Goal: Information Seeking & Learning: Learn about a topic

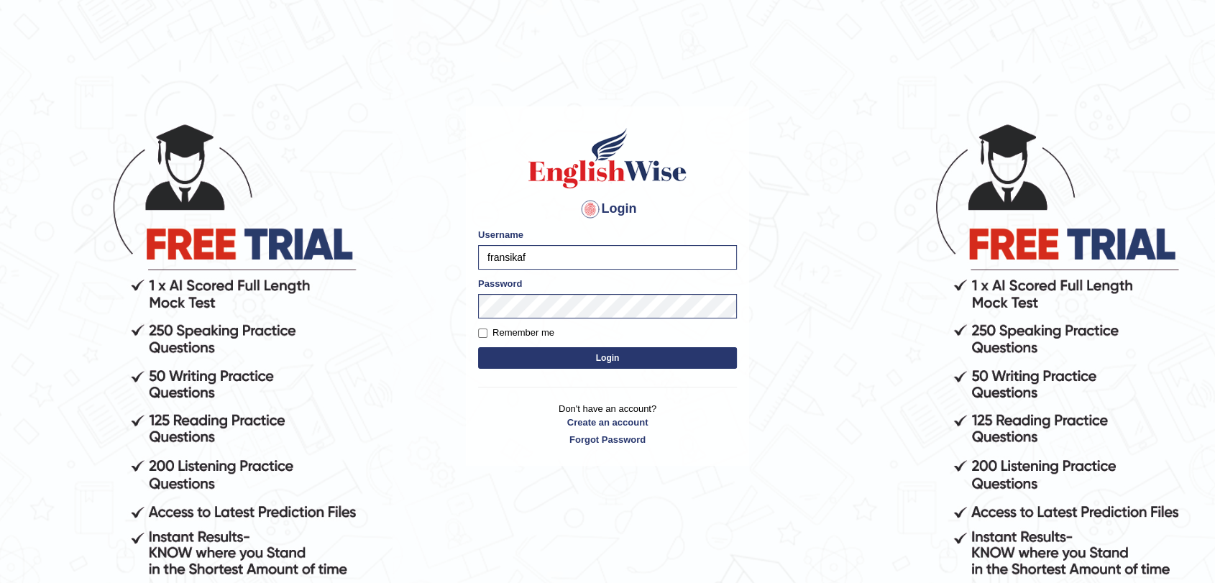
click at [529, 358] on button "Login" at bounding box center [607, 358] width 259 height 22
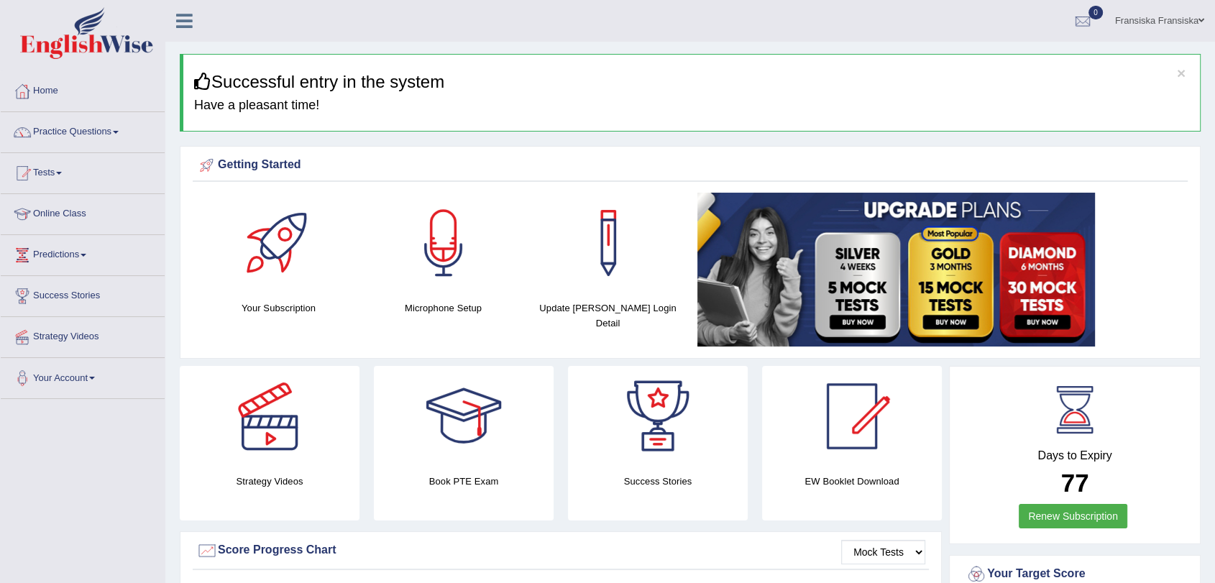
drag, startPoint x: 280, startPoint y: 345, endPoint x: 244, endPoint y: 400, distance: 66.4
click at [100, 139] on link "Practice Questions" at bounding box center [83, 130] width 164 height 36
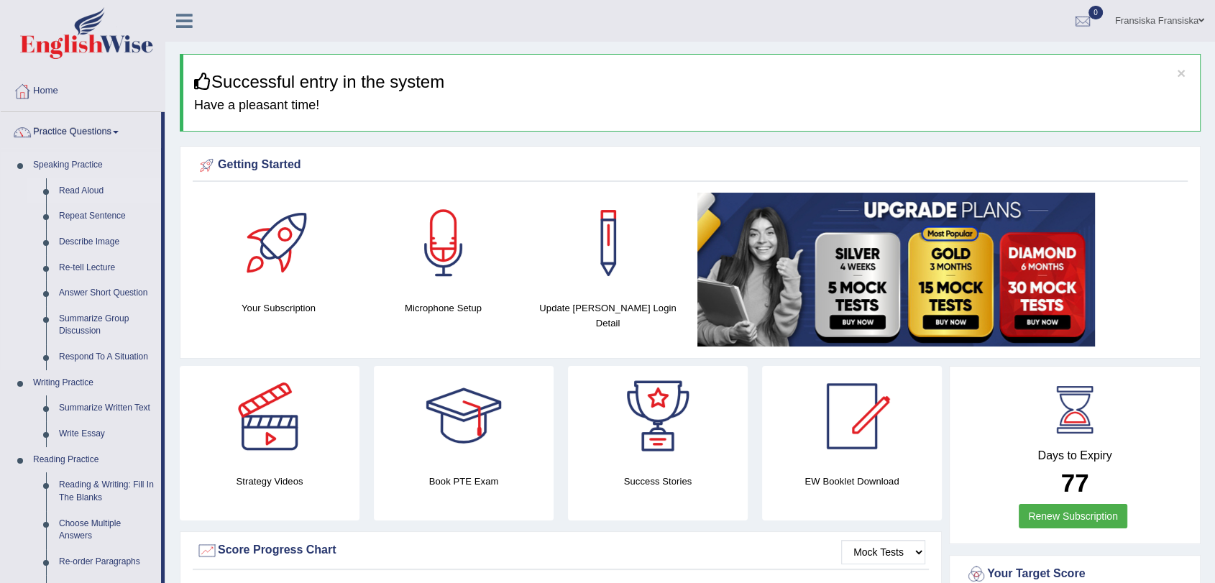
click at [86, 181] on link "Read Aloud" at bounding box center [106, 191] width 109 height 26
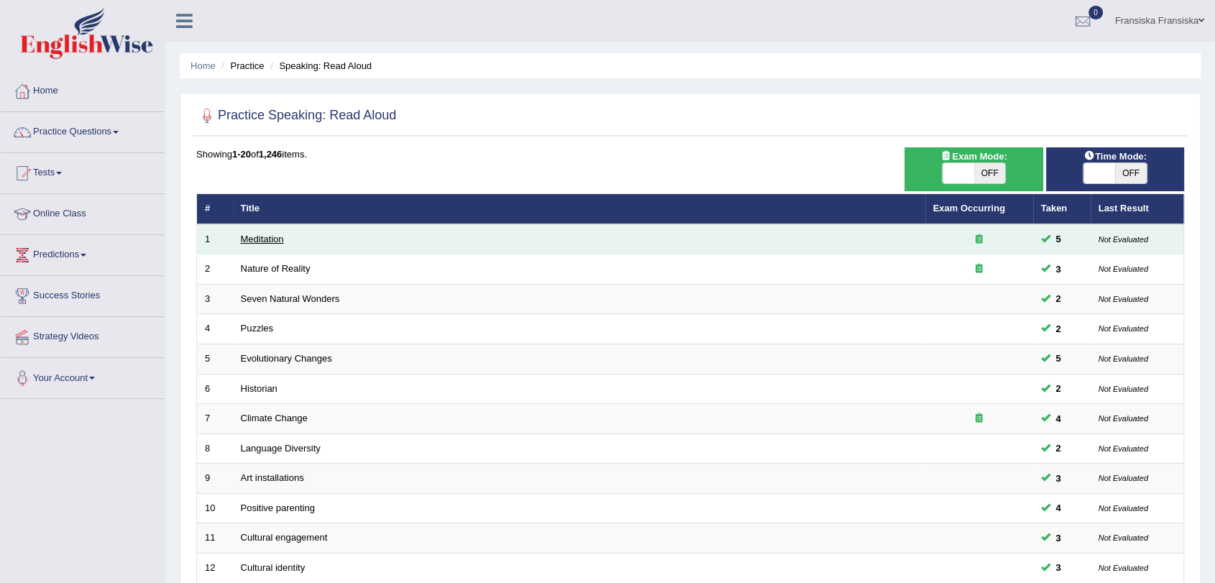
click at [248, 234] on link "Meditation" at bounding box center [262, 239] width 43 height 11
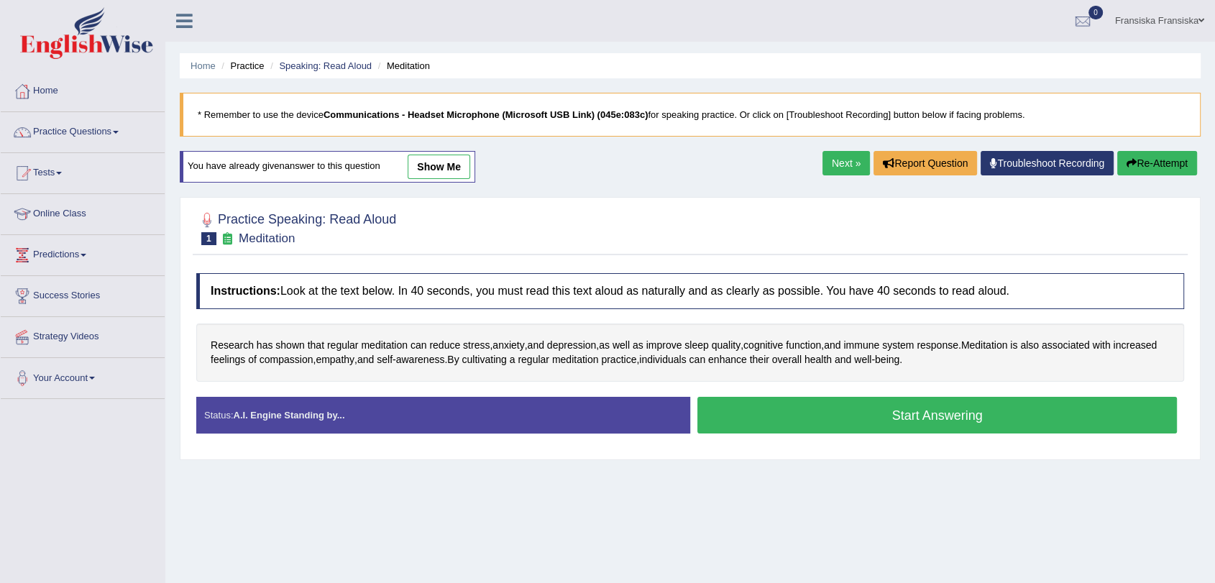
click at [468, 169] on link "show me" at bounding box center [439, 167] width 63 height 24
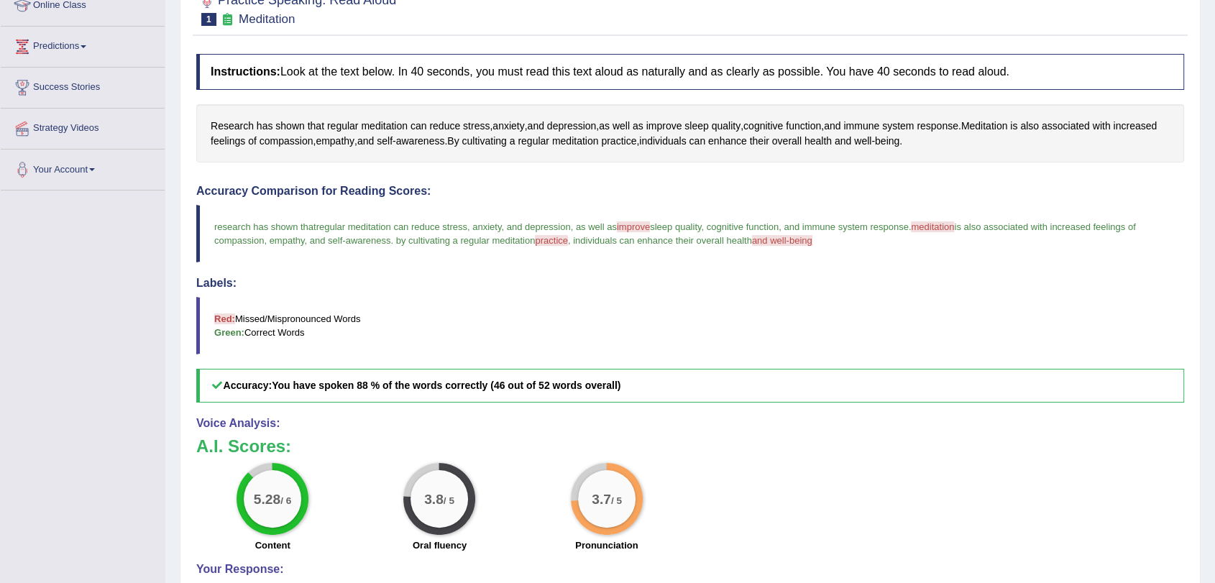
scroll to position [112, 0]
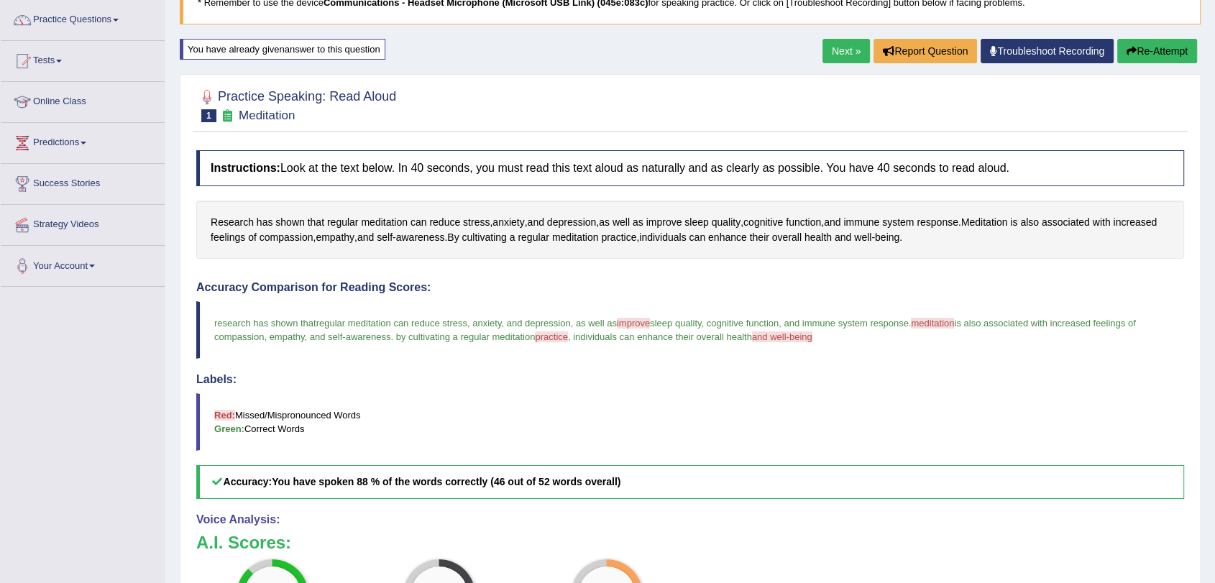
drag, startPoint x: 852, startPoint y: 522, endPoint x: 918, endPoint y: 571, distance: 81.7
click at [853, 522] on h4 "Voice Analysis:" at bounding box center [690, 519] width 988 height 13
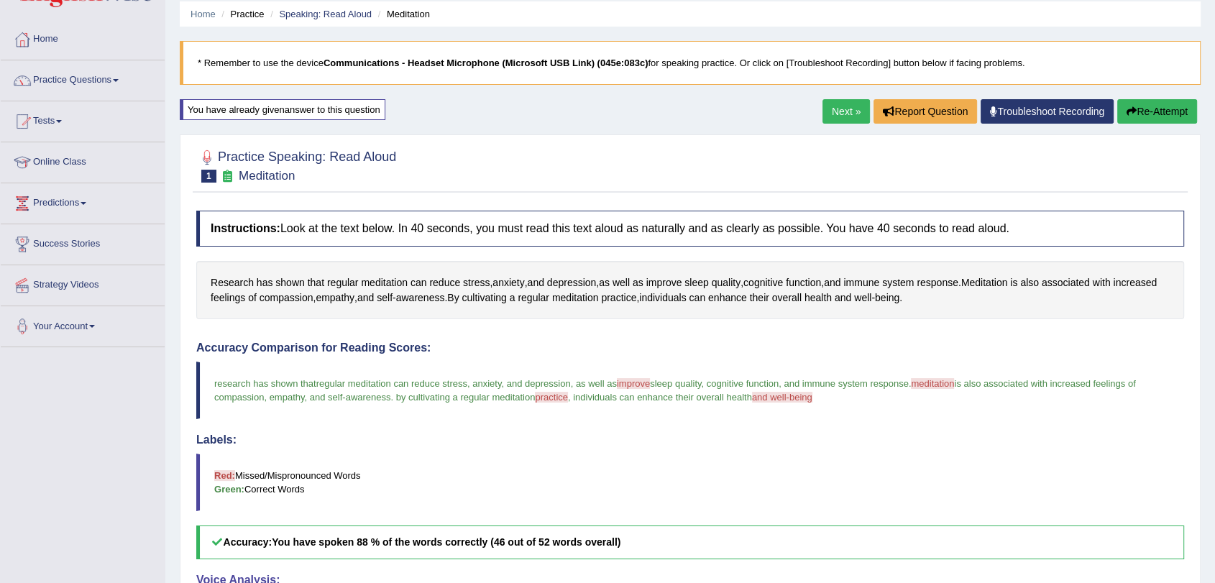
scroll to position [0, 0]
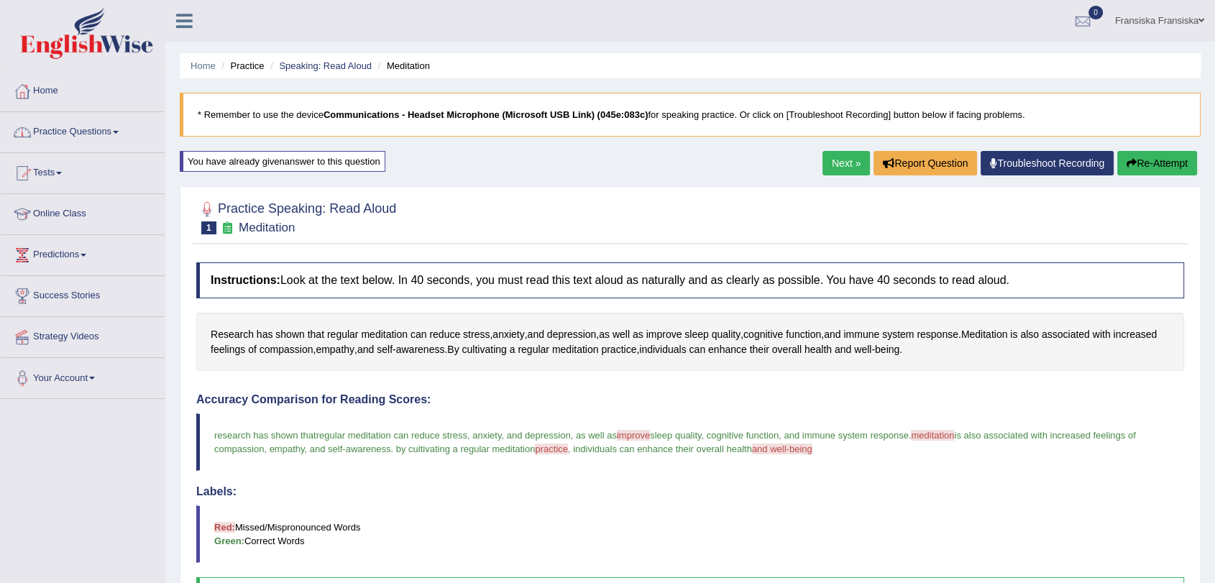
click at [104, 134] on link "Practice Questions" at bounding box center [83, 130] width 164 height 36
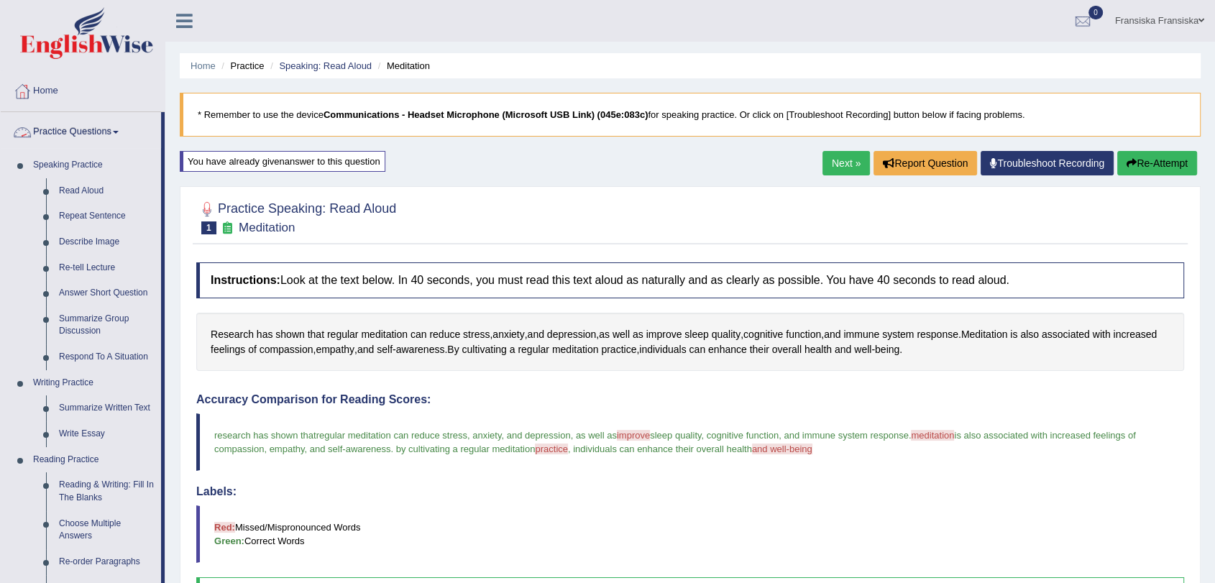
click at [104, 134] on link "Practice Questions" at bounding box center [81, 130] width 160 height 36
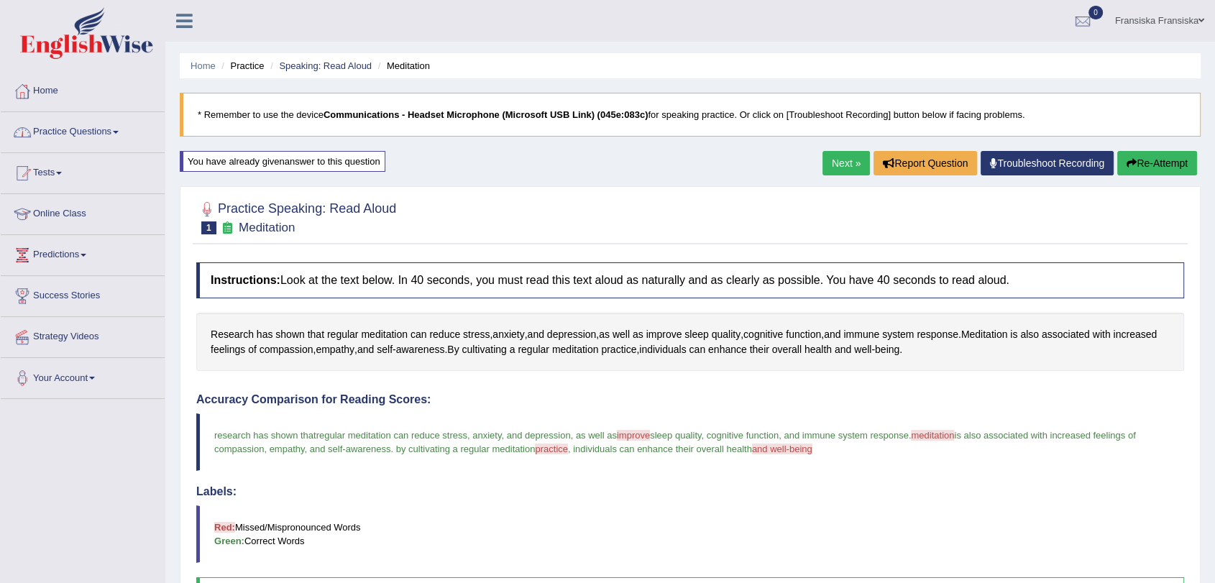
click at [104, 134] on link "Practice Questions" at bounding box center [83, 130] width 164 height 36
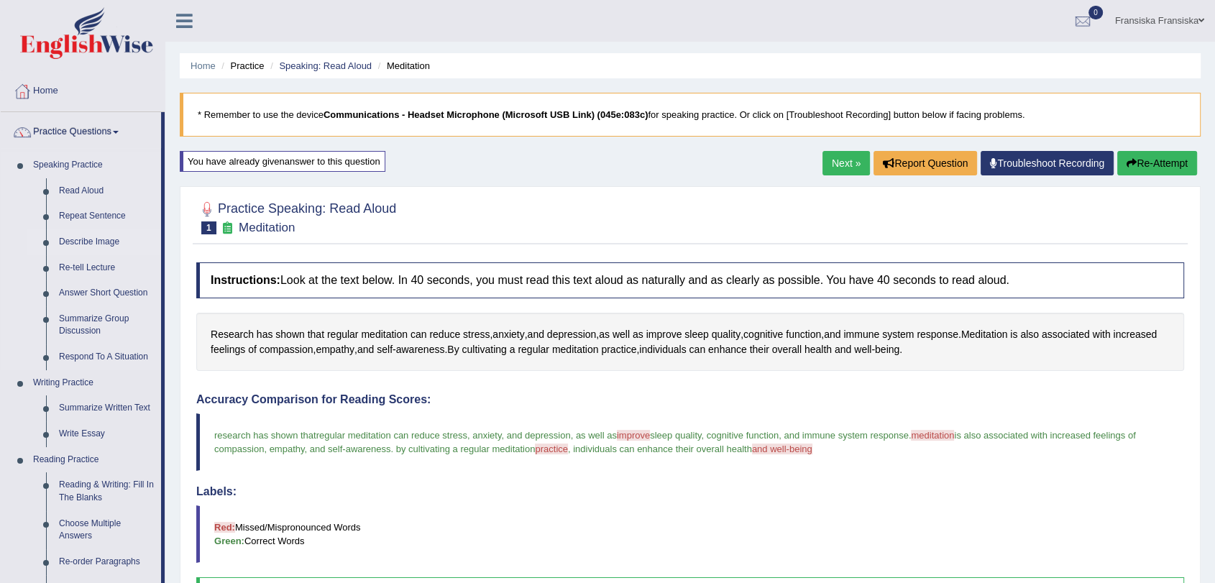
click at [109, 236] on link "Describe Image" at bounding box center [106, 242] width 109 height 26
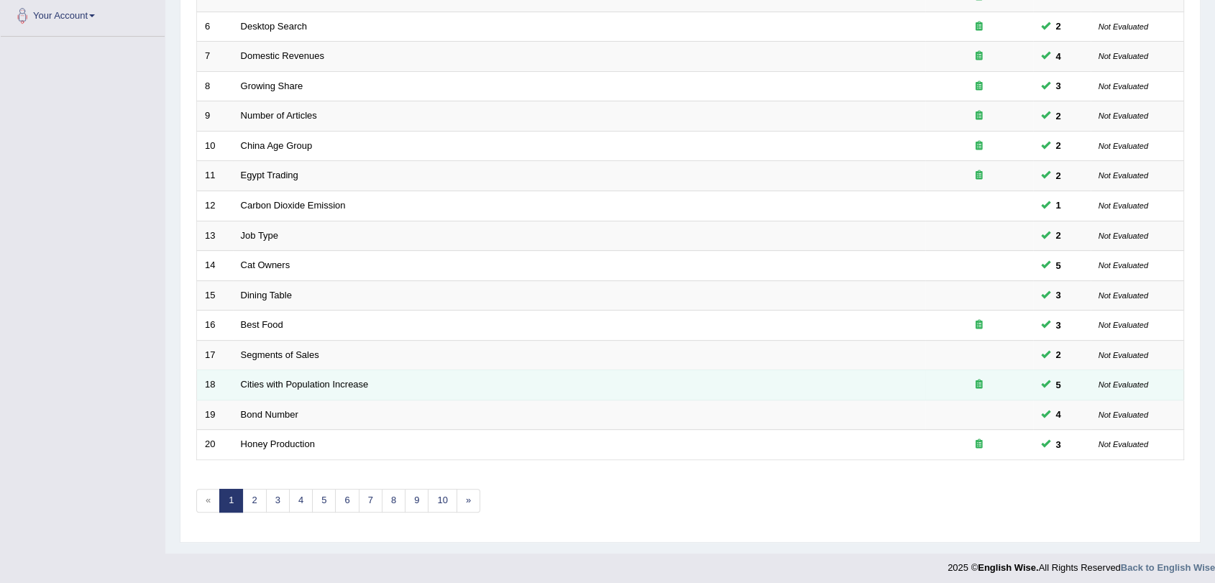
scroll to position [367, 0]
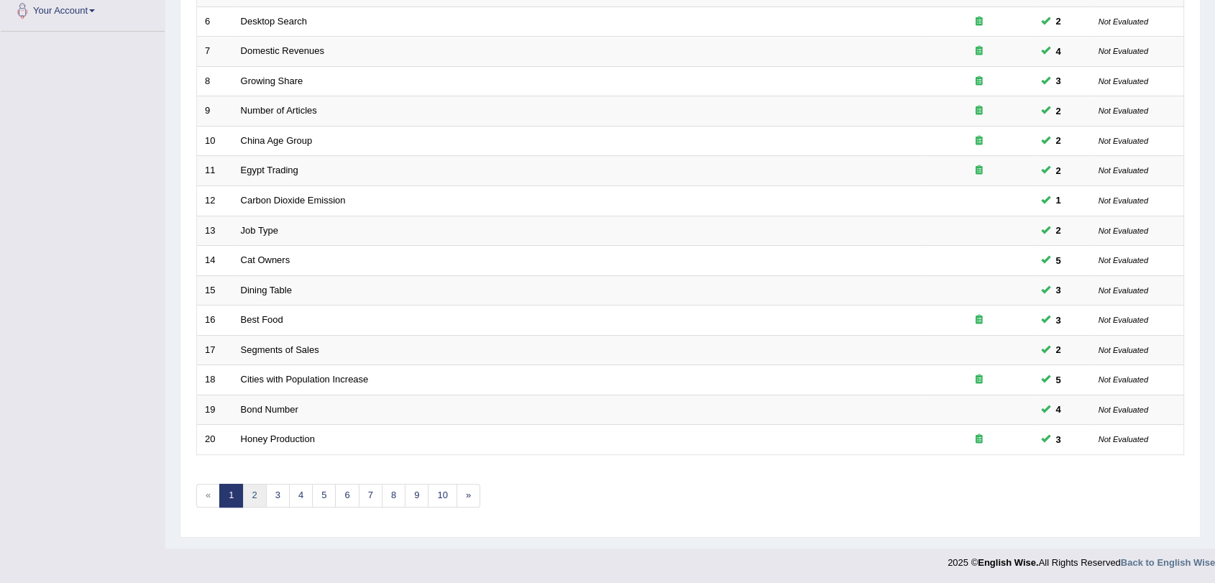
click at [257, 493] on link "2" at bounding box center [254, 496] width 24 height 24
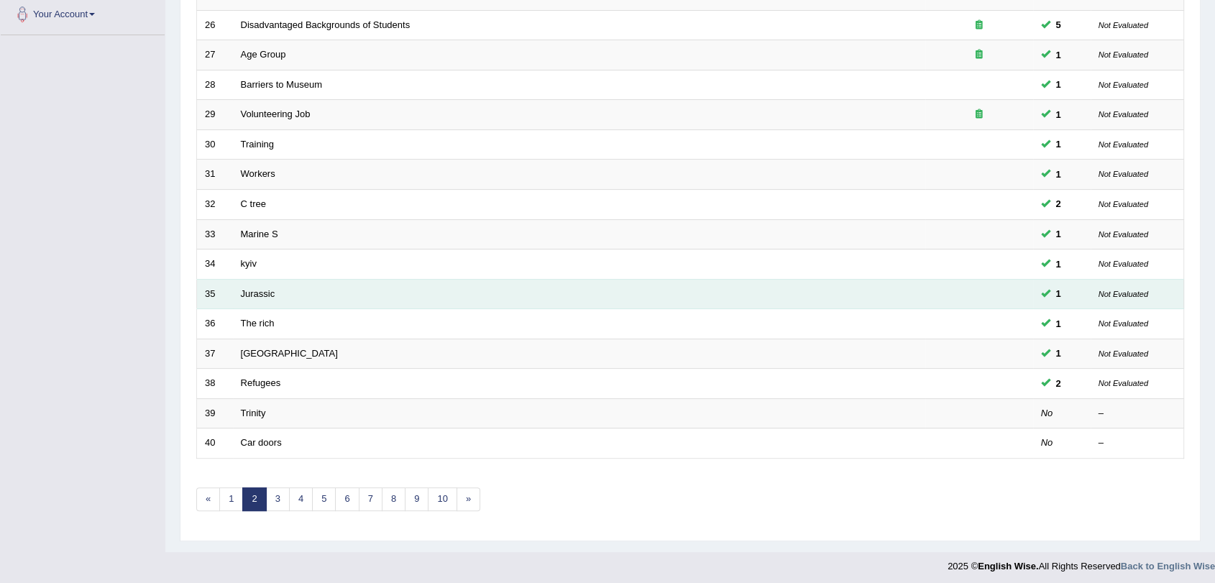
scroll to position [367, 0]
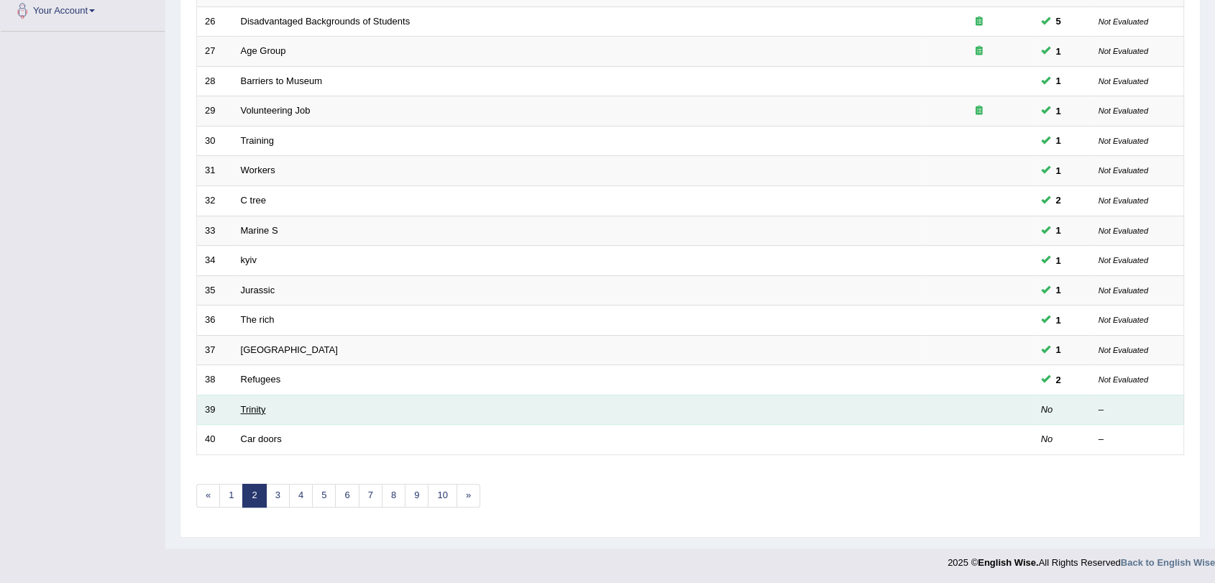
click at [255, 407] on link "Trinity" at bounding box center [253, 409] width 25 height 11
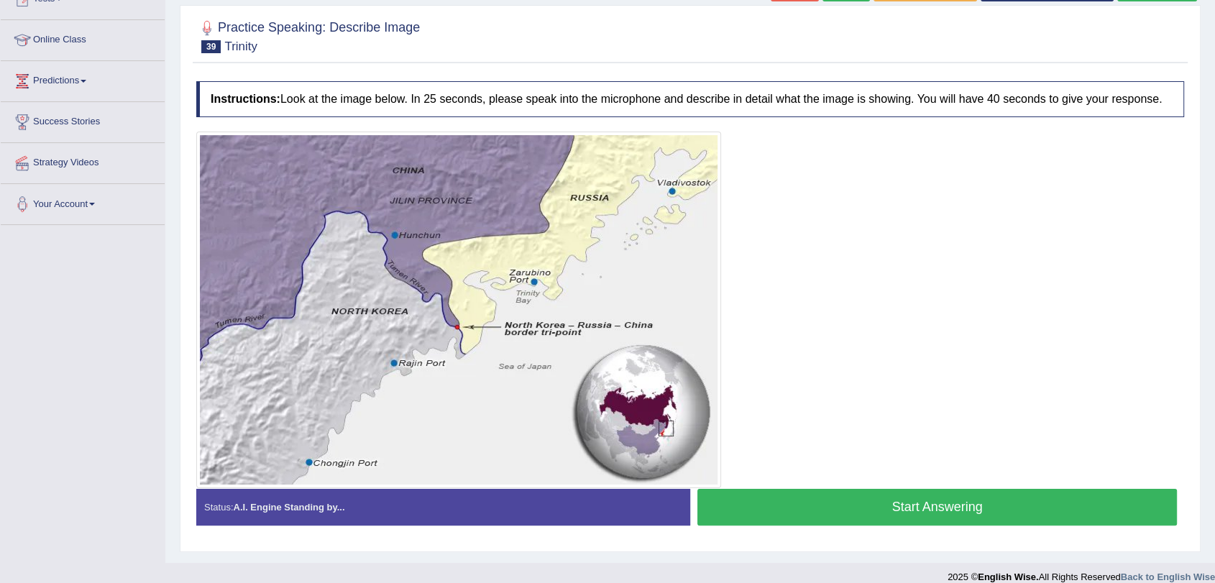
scroll to position [190, 0]
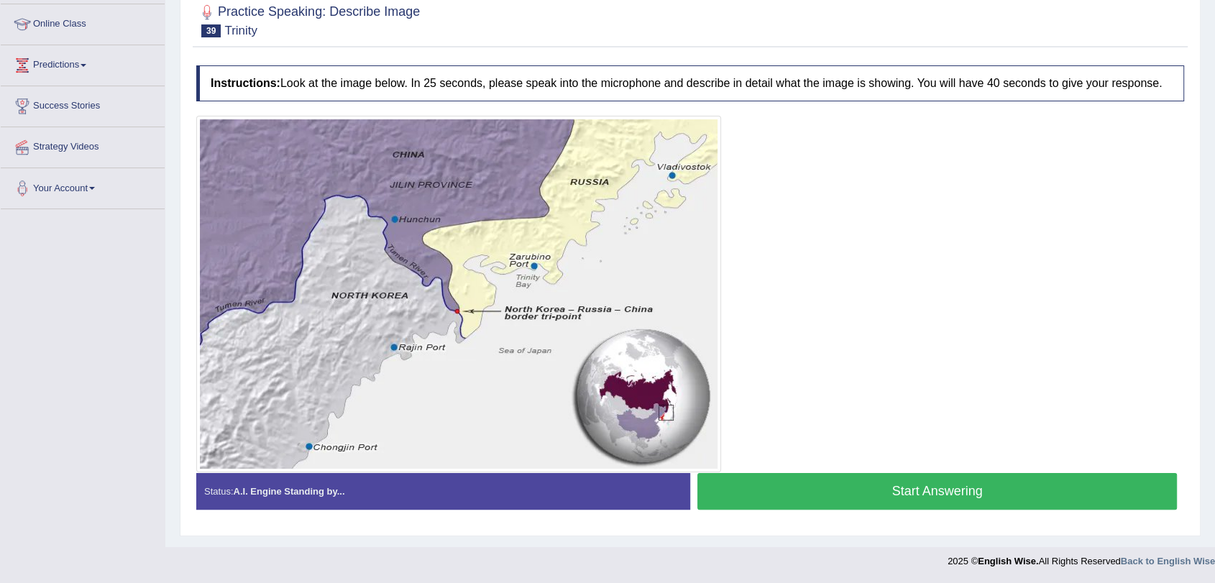
click at [776, 484] on button "Start Answering" at bounding box center [936, 491] width 479 height 37
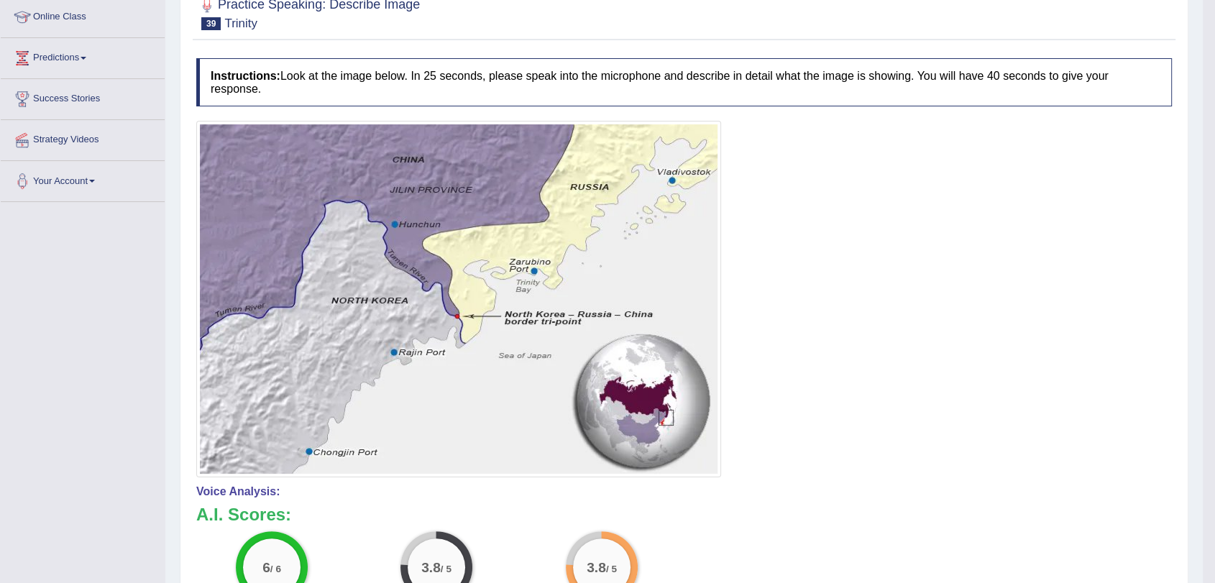
scroll to position [0, 0]
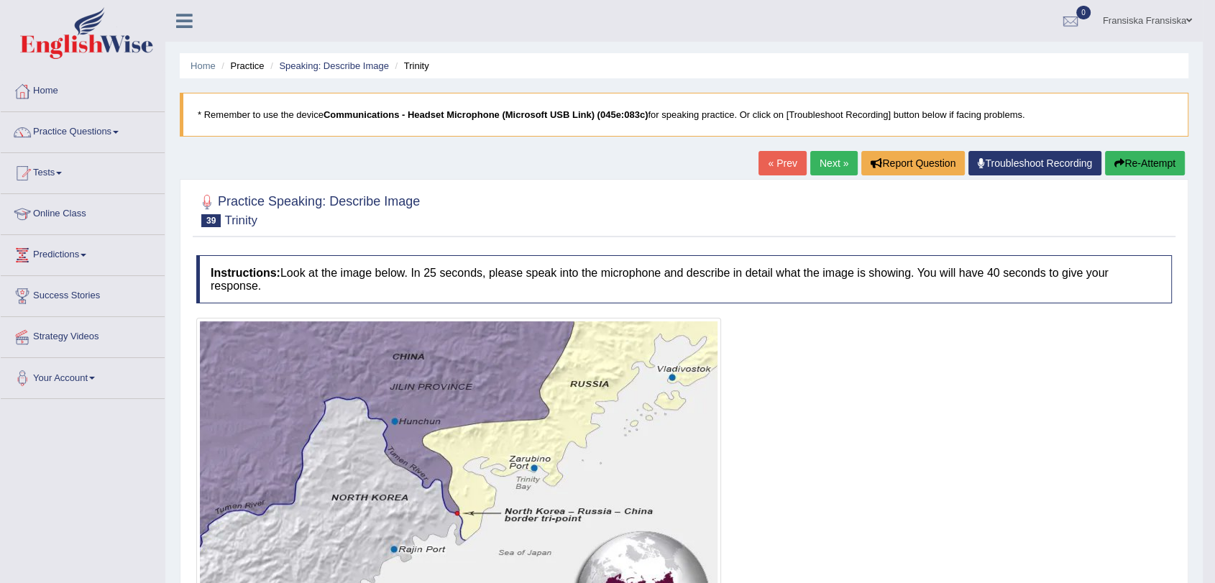
click at [839, 160] on link "Next »" at bounding box center [833, 163] width 47 height 24
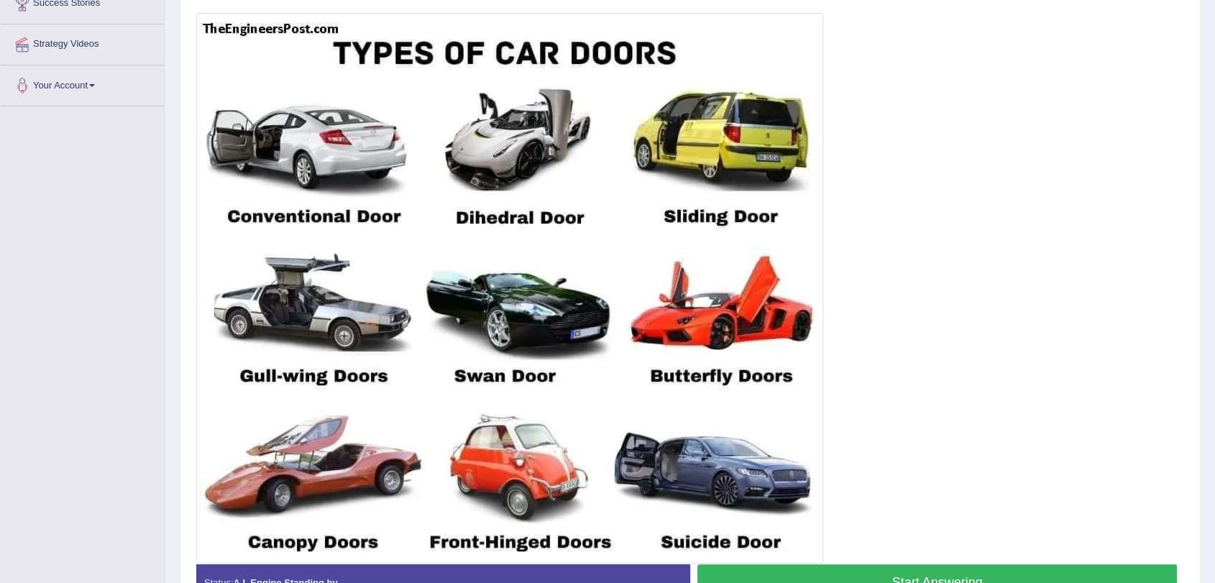
scroll to position [385, 0]
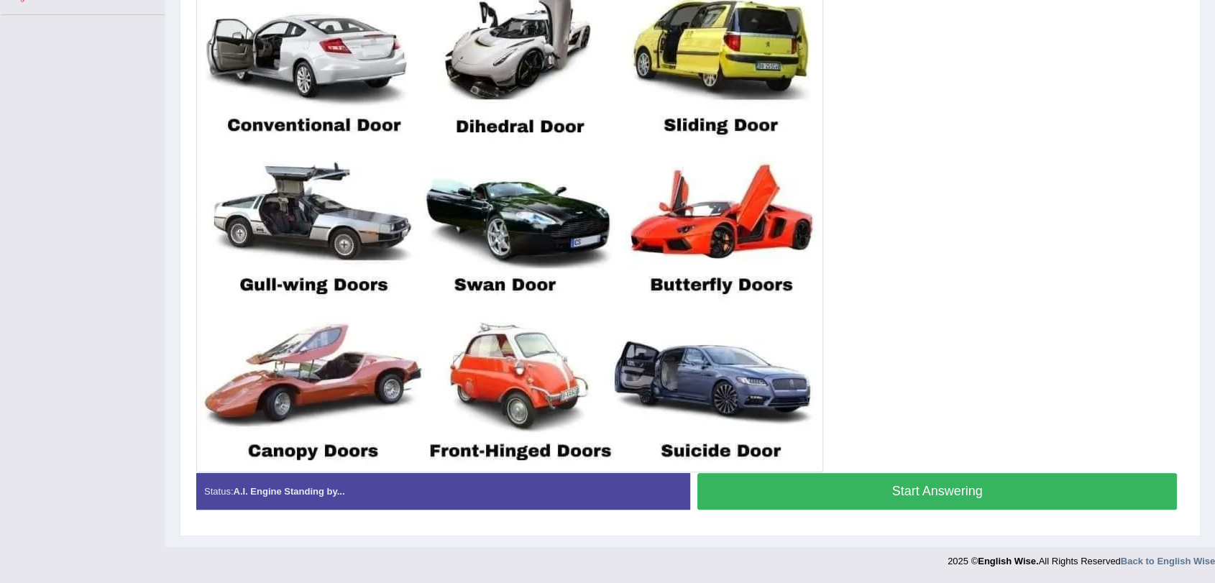
click at [811, 515] on div "Status: A.I. Engine Standing by... Start Answering Stop Recording" at bounding box center [690, 498] width 988 height 51
click at [811, 507] on button "Start Answering" at bounding box center [936, 491] width 479 height 37
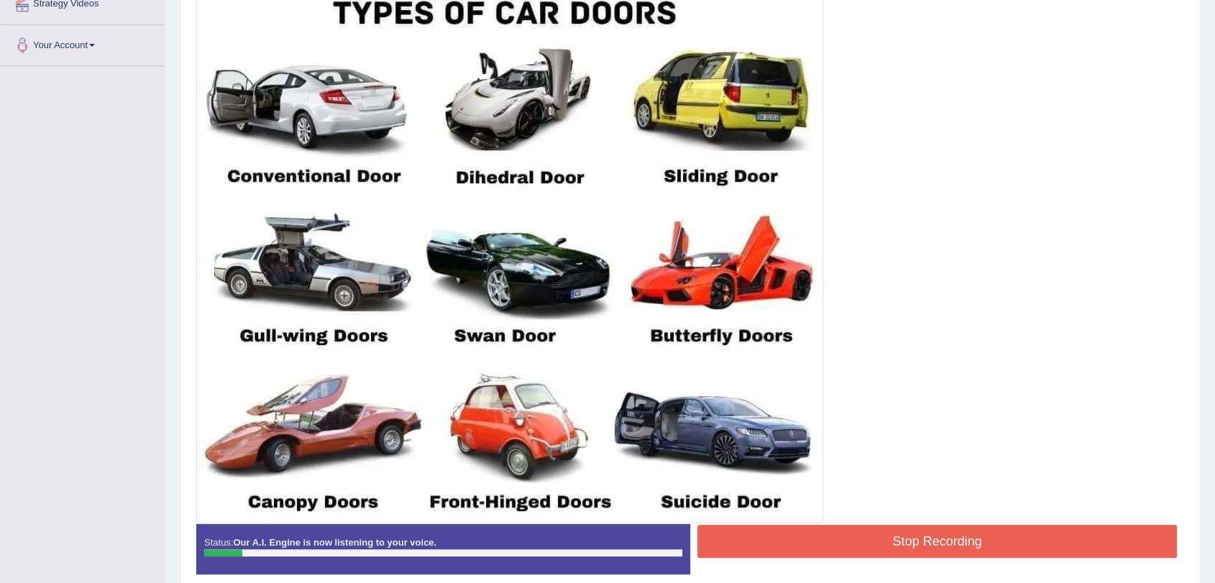
scroll to position [305, 0]
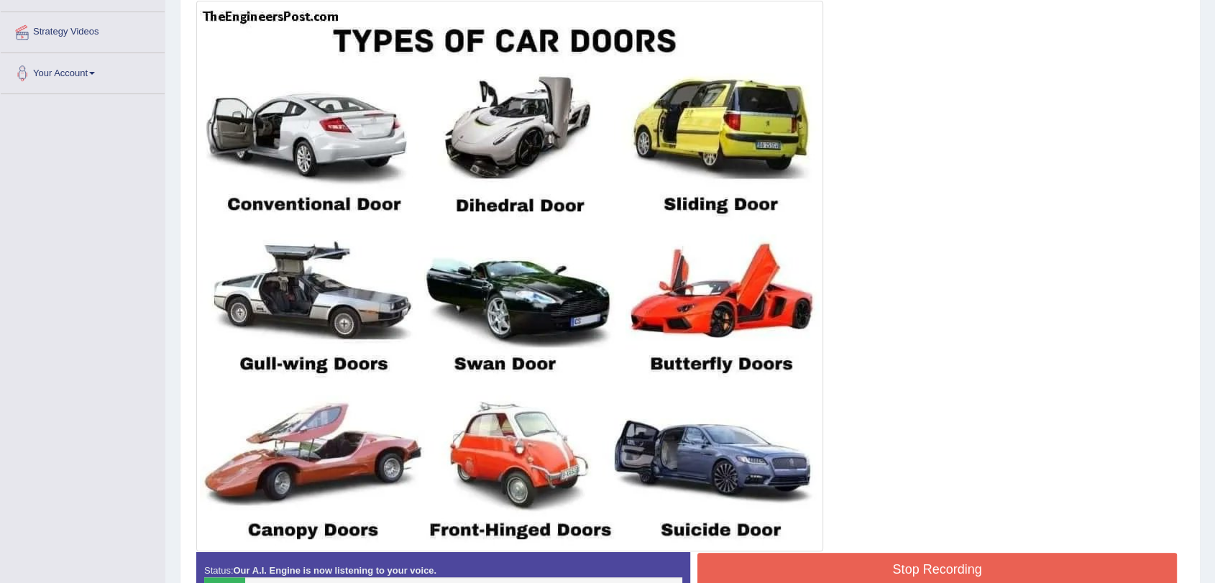
click at [863, 267] on div at bounding box center [690, 276] width 988 height 551
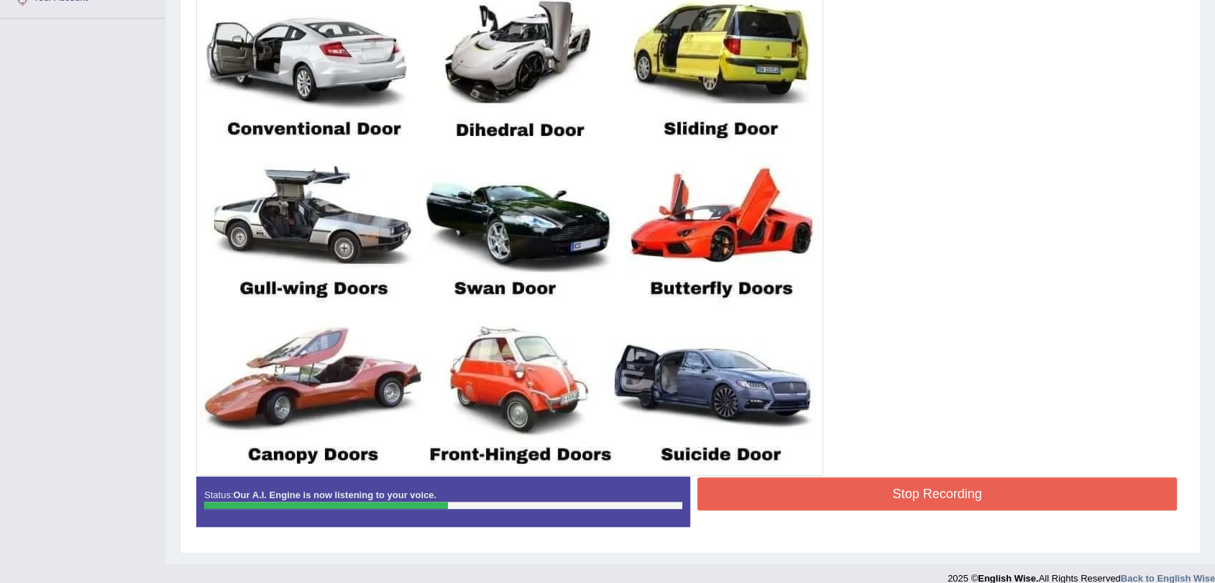
scroll to position [385, 0]
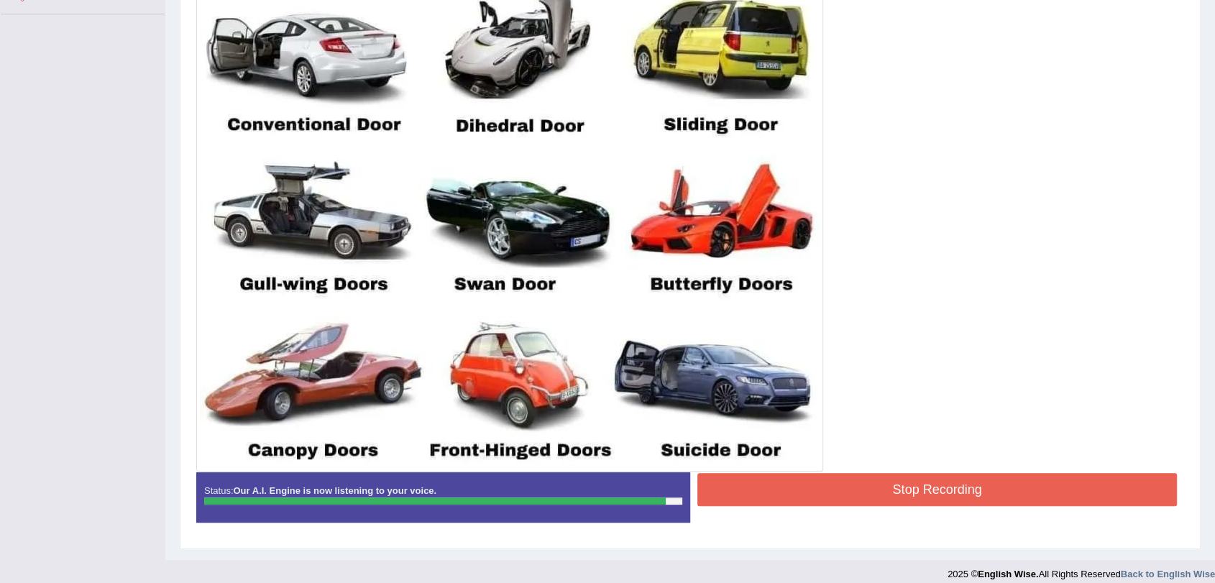
click at [865, 481] on button "Stop Recording" at bounding box center [936, 489] width 479 height 33
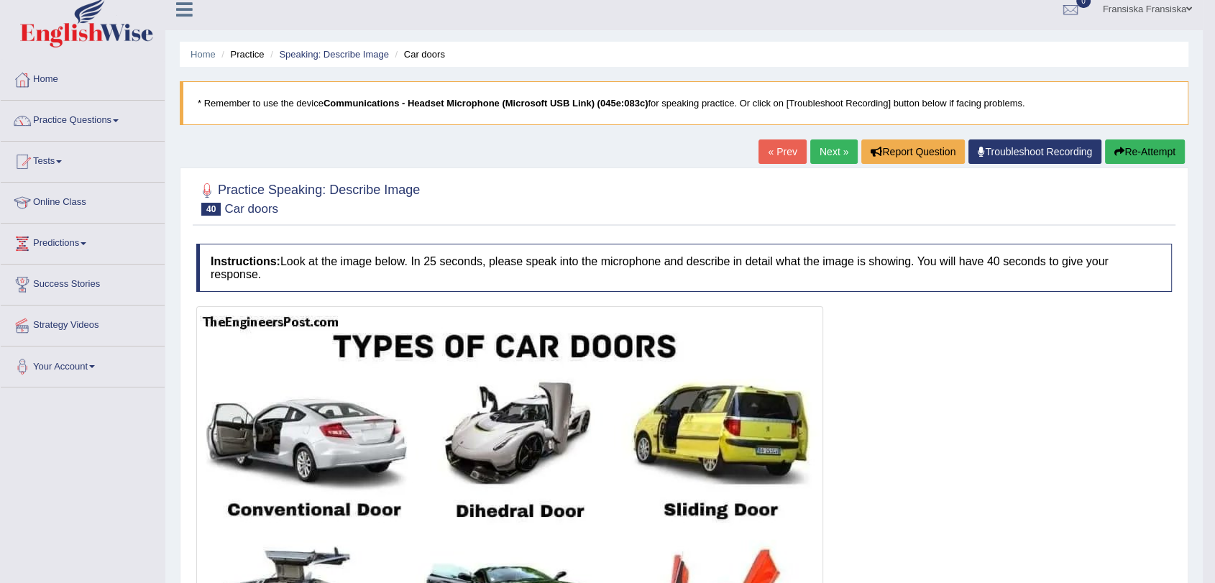
scroll to position [0, 0]
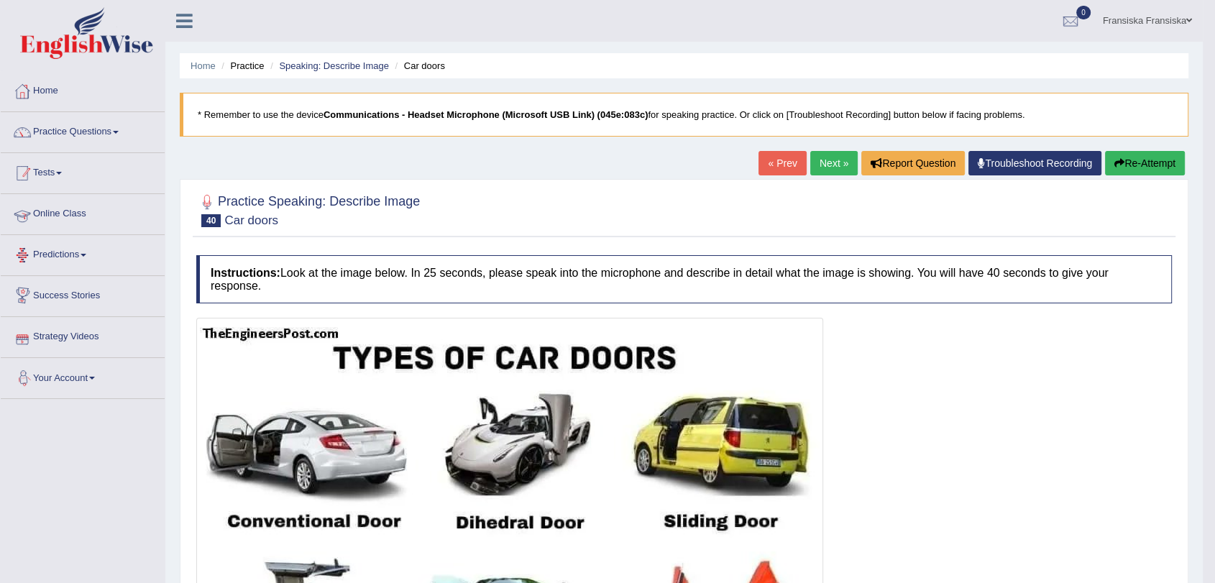
click at [102, 139] on link "Practice Questions" at bounding box center [83, 130] width 164 height 36
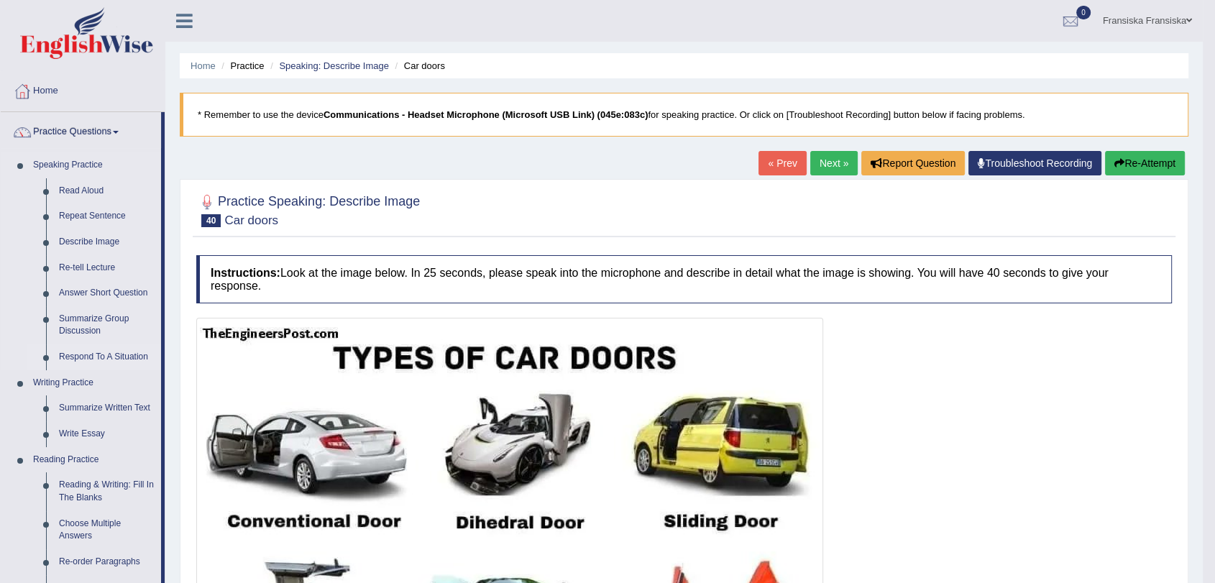
click at [109, 358] on link "Respond To A Situation" at bounding box center [106, 357] width 109 height 26
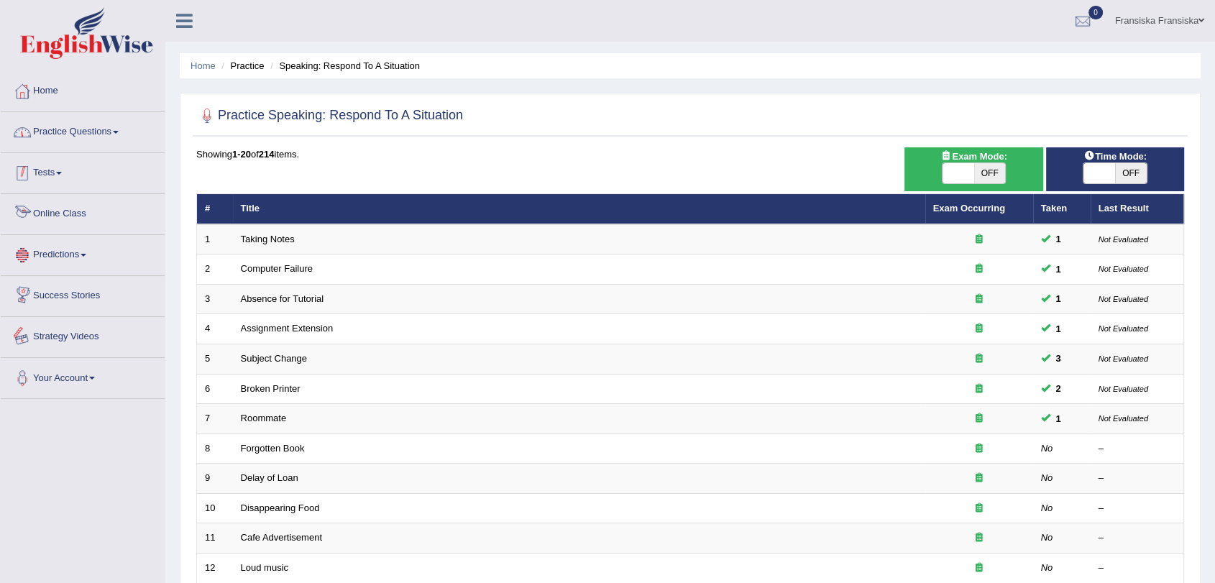
click at [70, 129] on link "Practice Questions" at bounding box center [83, 130] width 164 height 36
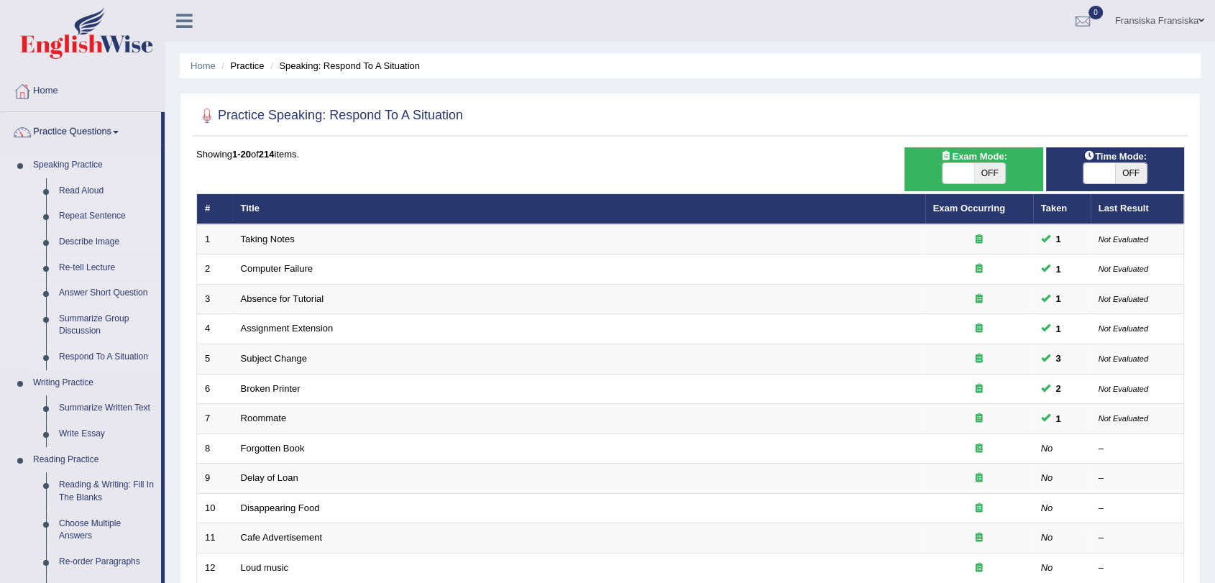
click at [102, 259] on link "Re-tell Lecture" at bounding box center [106, 268] width 109 height 26
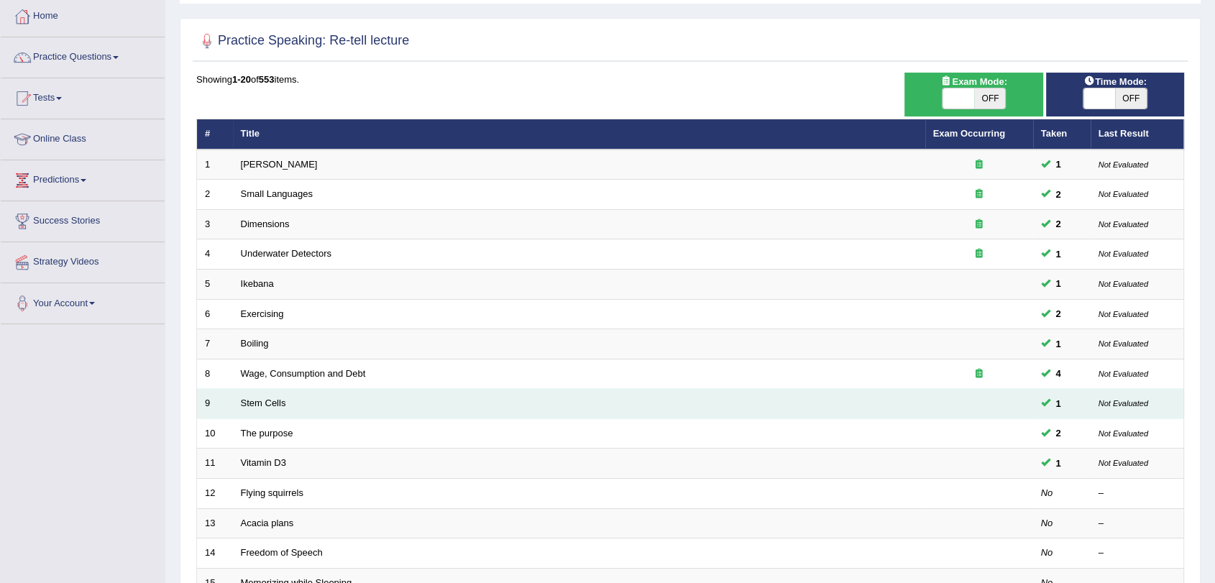
scroll to position [160, 0]
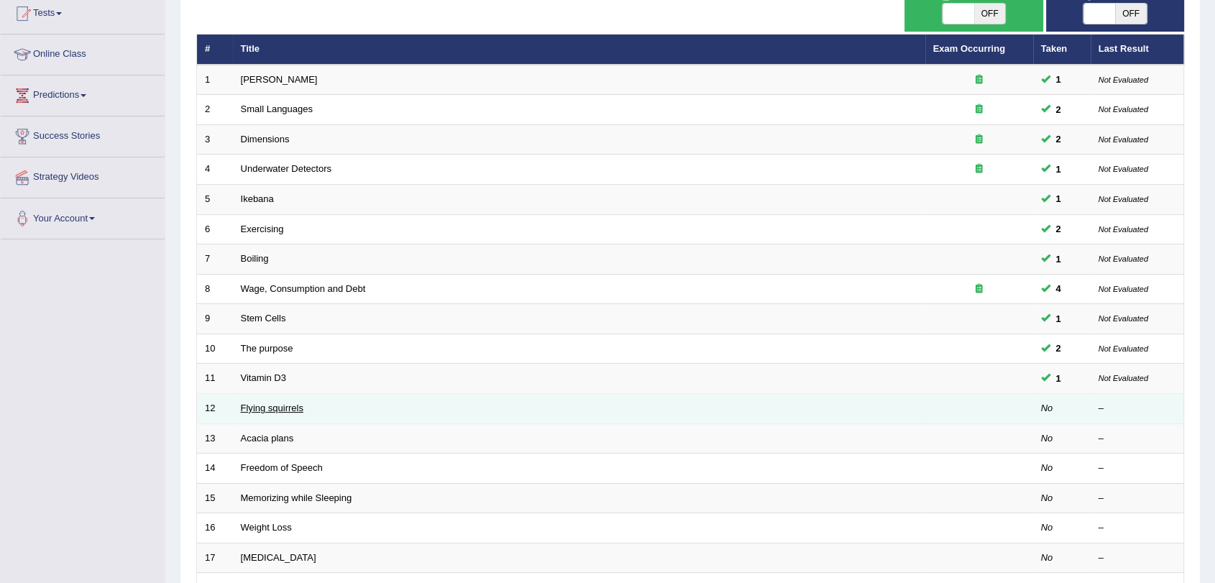
click at [267, 410] on link "Flying squirrels" at bounding box center [272, 408] width 63 height 11
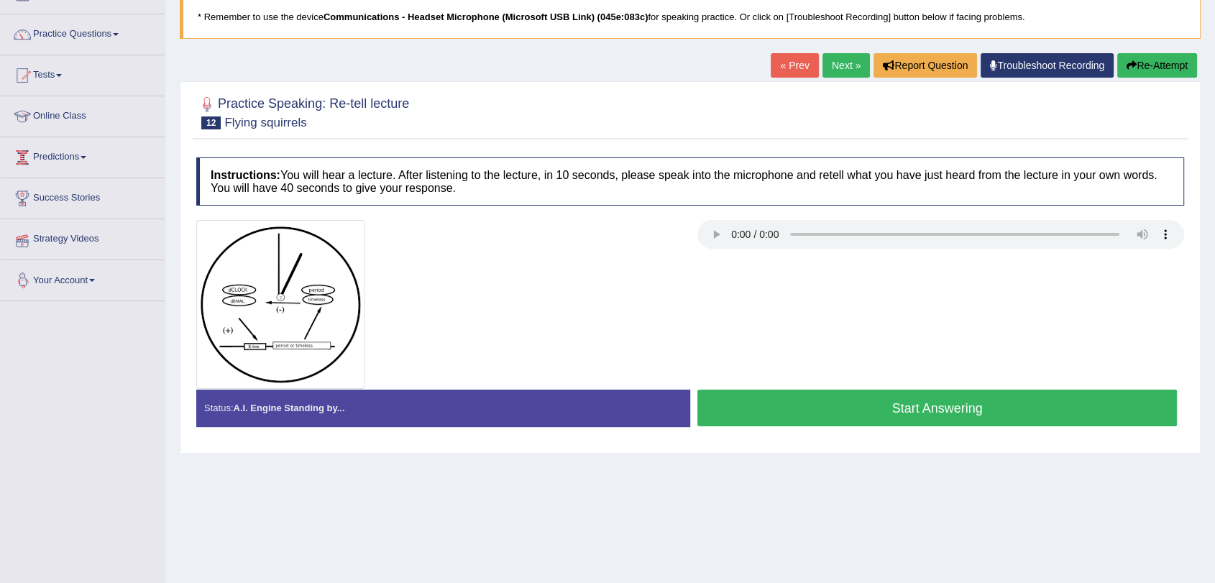
scroll to position [80, 0]
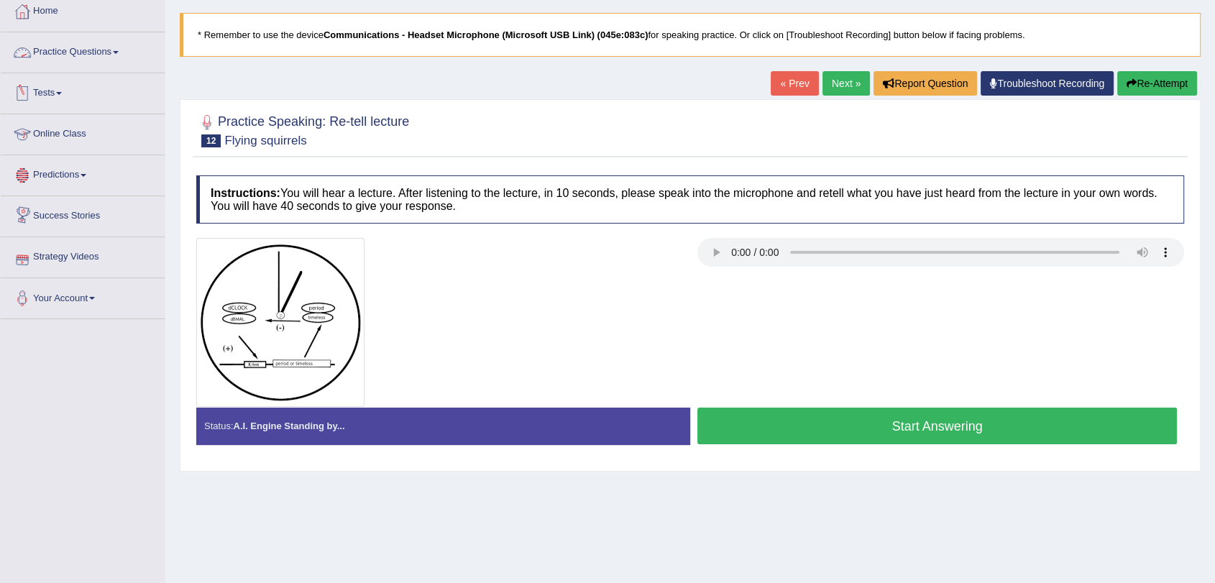
click at [109, 62] on link "Practice Questions" at bounding box center [83, 50] width 164 height 36
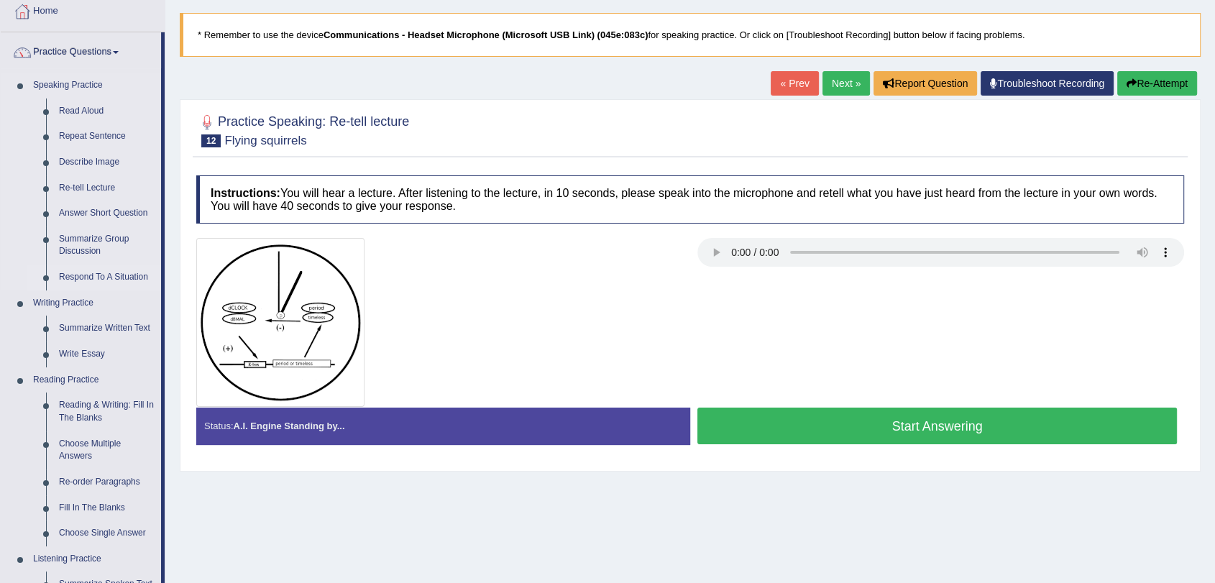
click at [101, 275] on link "Respond To A Situation" at bounding box center [106, 278] width 109 height 26
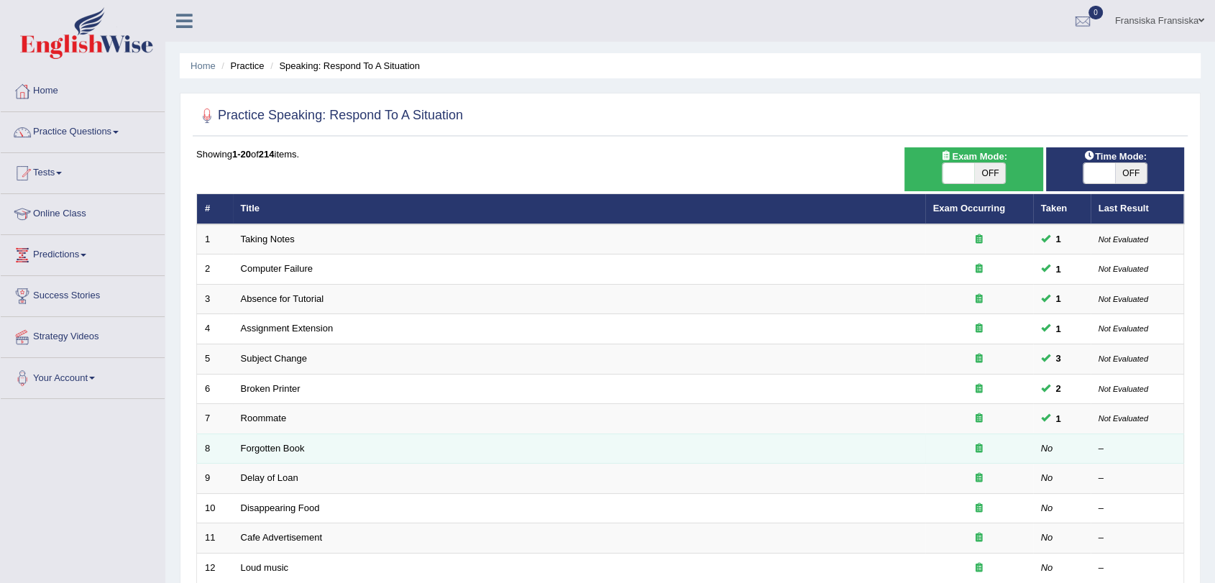
click at [285, 453] on td "Forgotten Book" at bounding box center [579, 448] width 692 height 30
click at [282, 449] on link "Forgotten Book" at bounding box center [273, 448] width 64 height 11
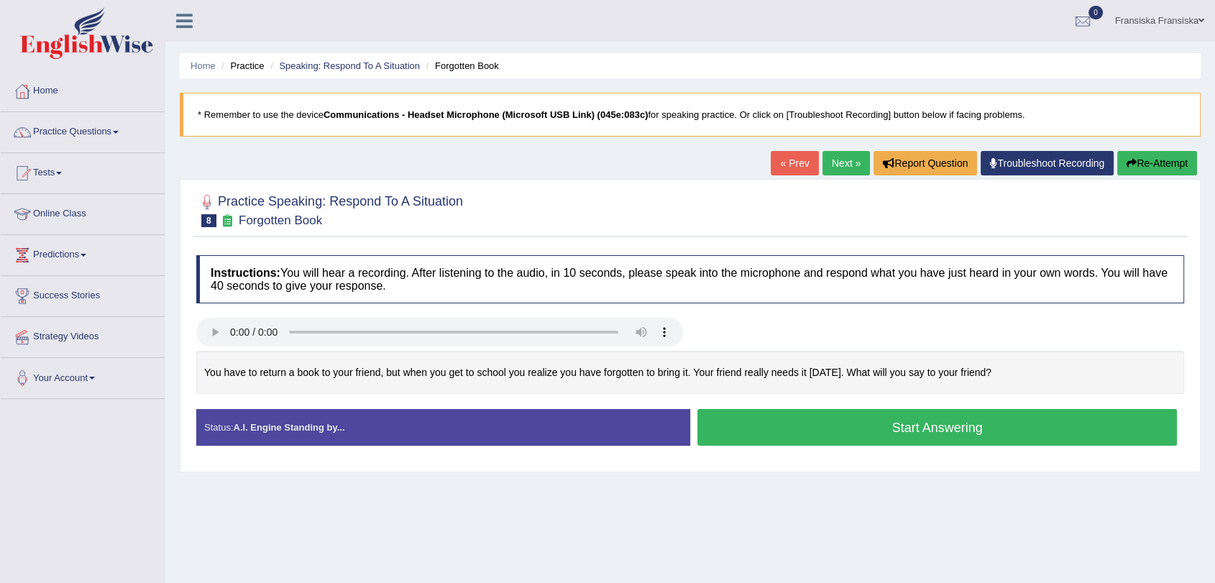
click at [888, 479] on div "Home Practice Speaking: Respond To A Situation Forgotten Book * Remember to use…" at bounding box center [689, 359] width 1049 height 719
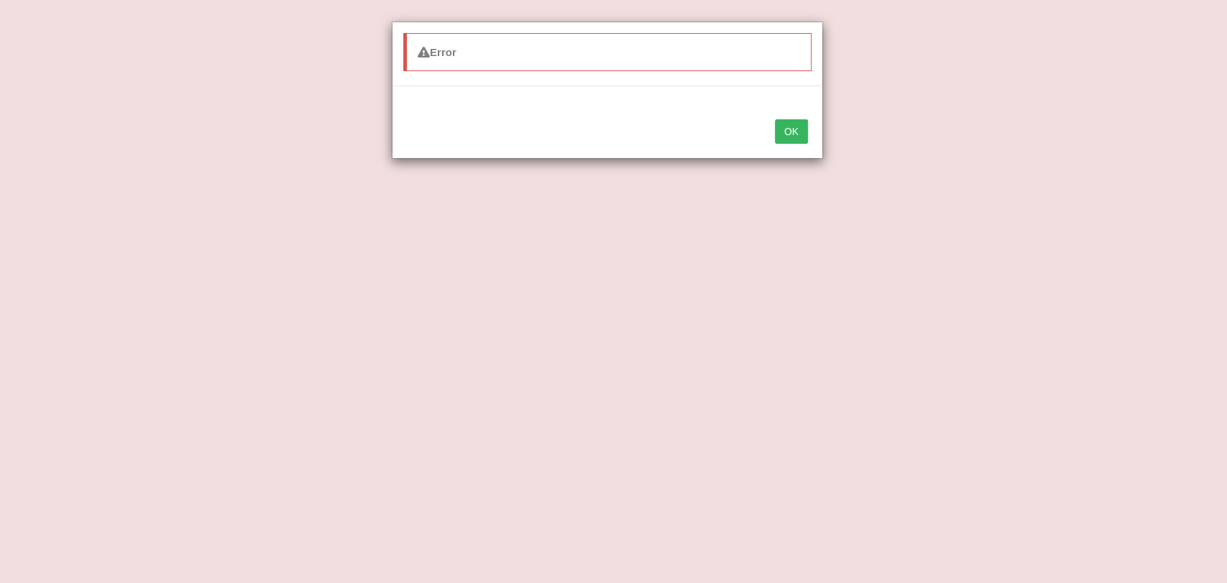
click at [802, 134] on button "OK" at bounding box center [791, 131] width 33 height 24
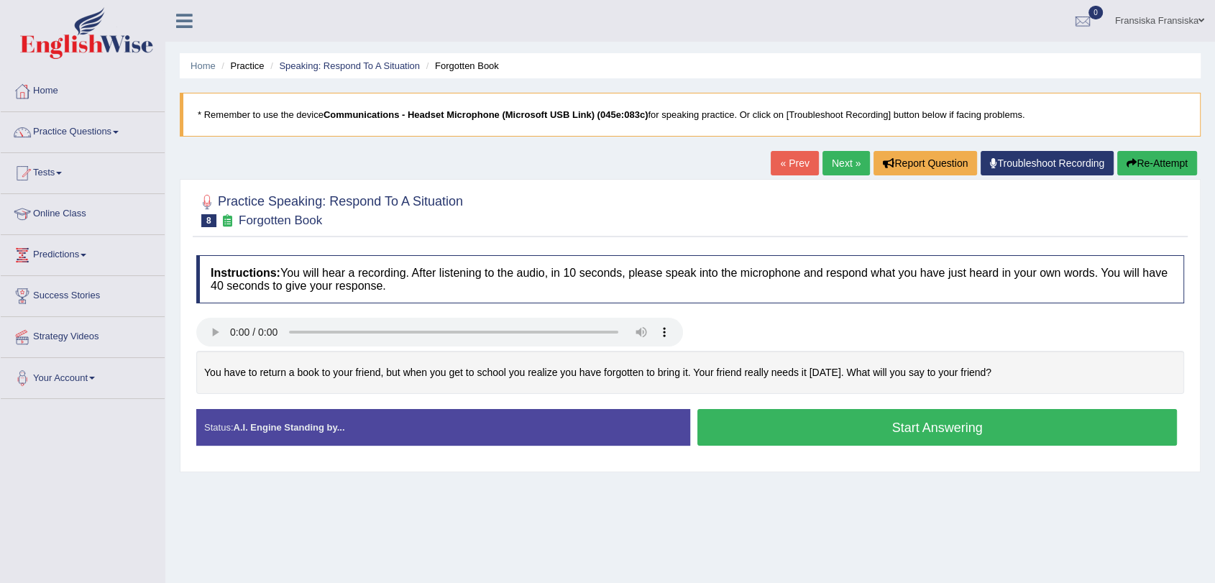
click at [876, 494] on div "Home Practice Speaking: Respond To A Situation Forgotten Book * Remember to use…" at bounding box center [689, 359] width 1049 height 719
click at [822, 167] on link "Next »" at bounding box center [845, 163] width 47 height 24
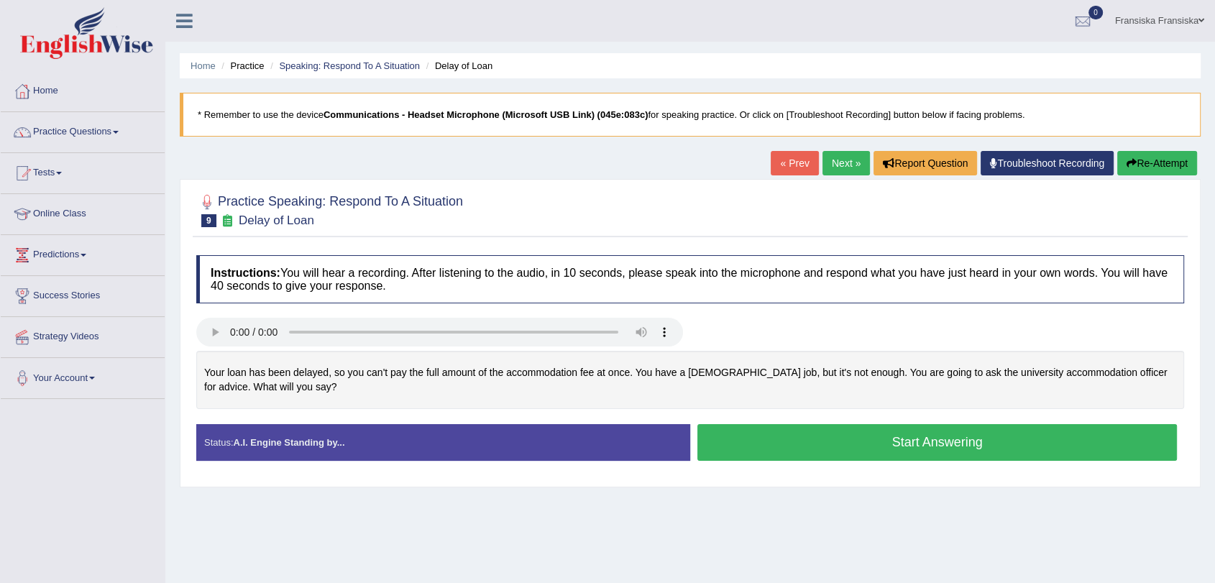
click at [811, 427] on button "Start Answering" at bounding box center [936, 442] width 479 height 37
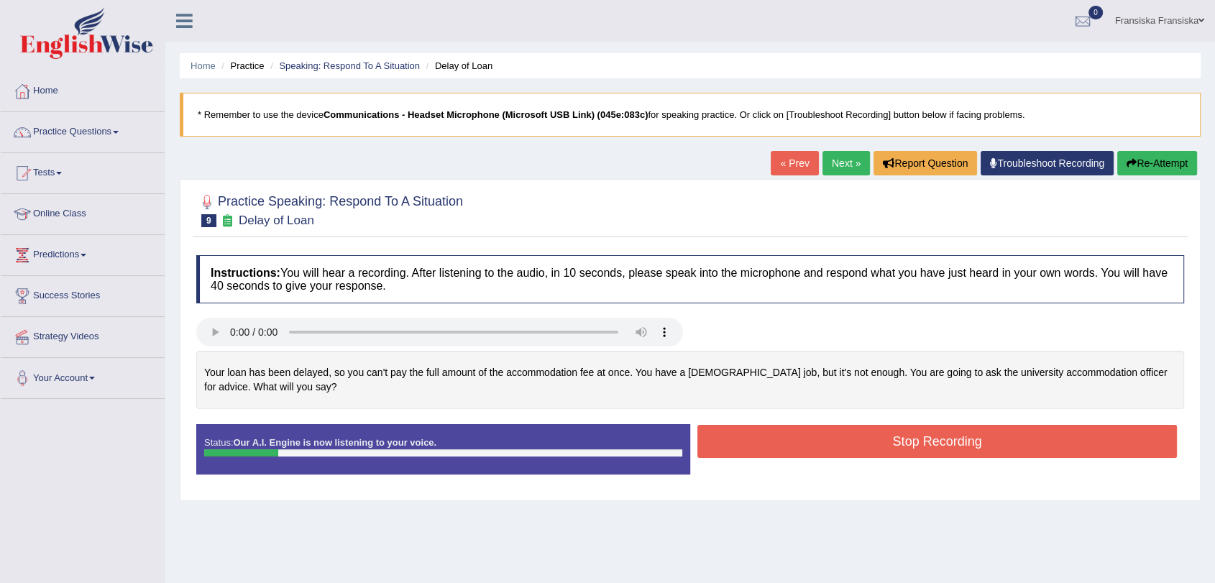
click at [834, 438] on button "Stop Recording" at bounding box center [936, 441] width 479 height 33
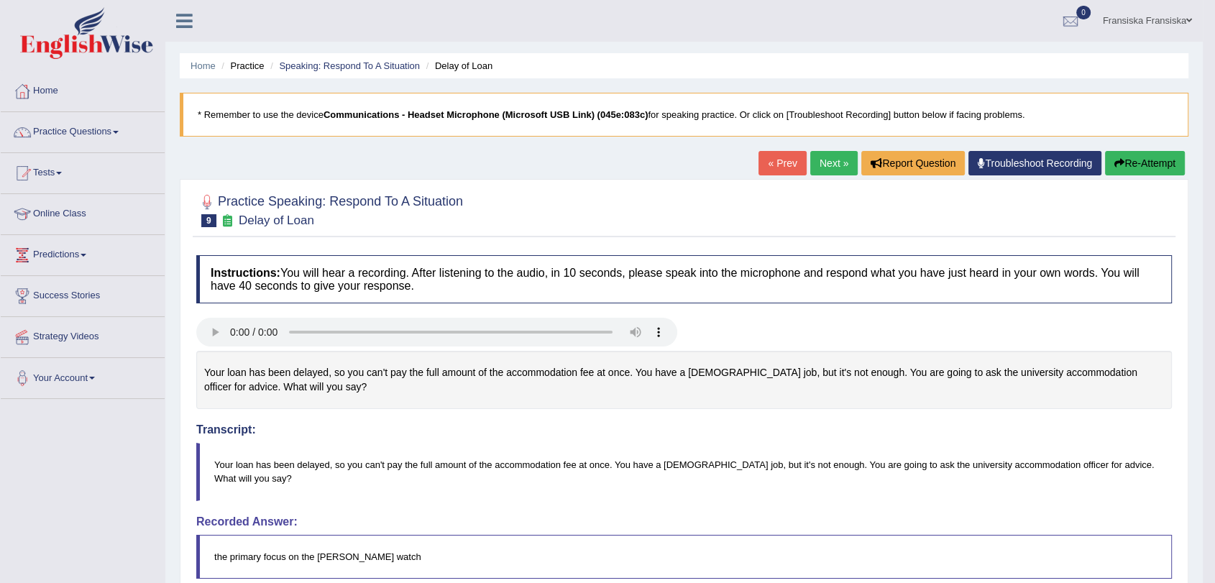
click at [1123, 161] on button "Re-Attempt" at bounding box center [1145, 163] width 80 height 24
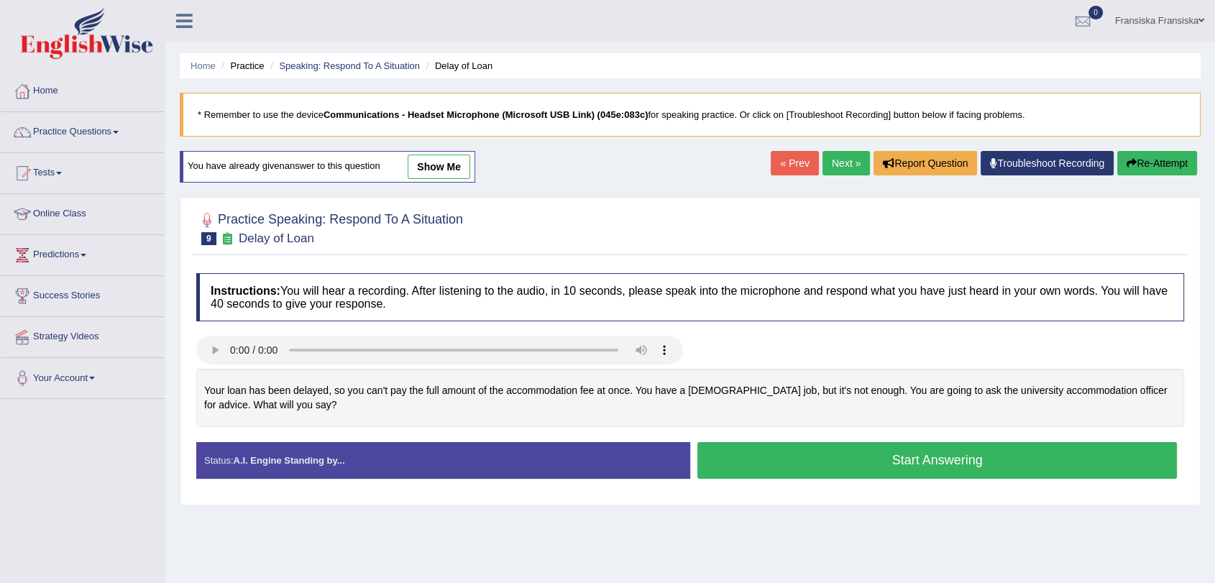
click at [712, 454] on button "Start Answering" at bounding box center [936, 460] width 479 height 37
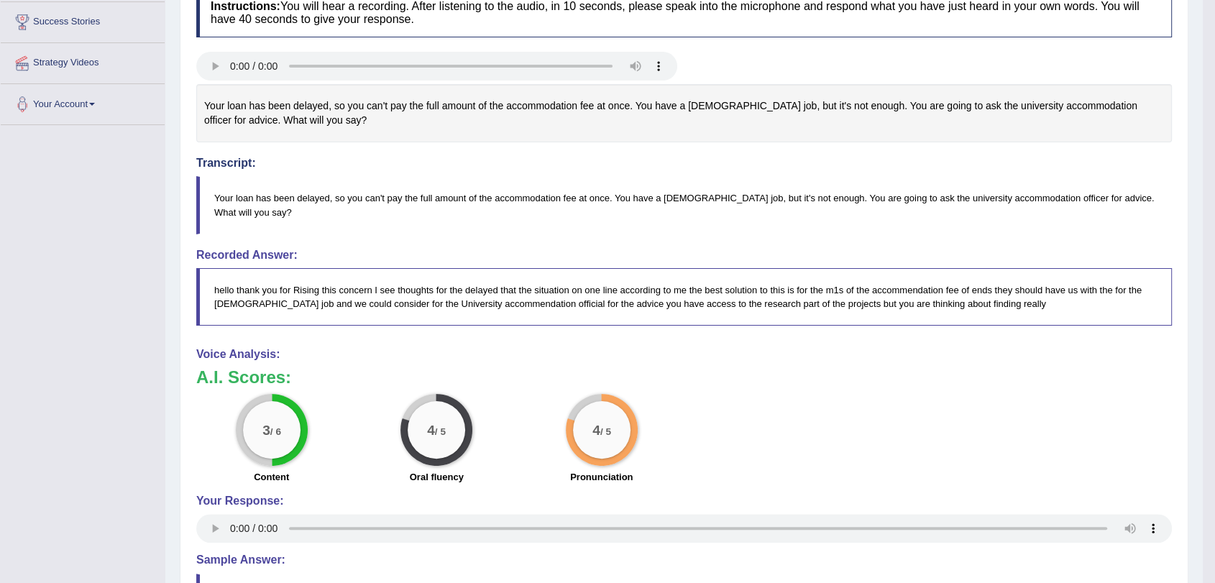
scroll to position [48, 0]
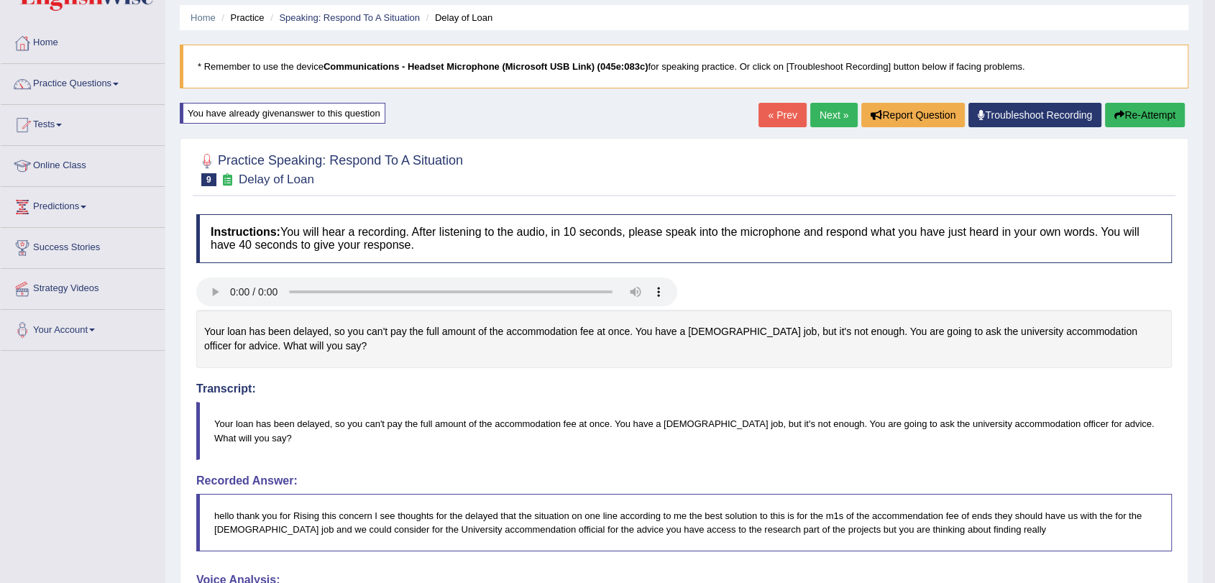
click at [765, 119] on link "« Prev" at bounding box center [781, 115] width 47 height 24
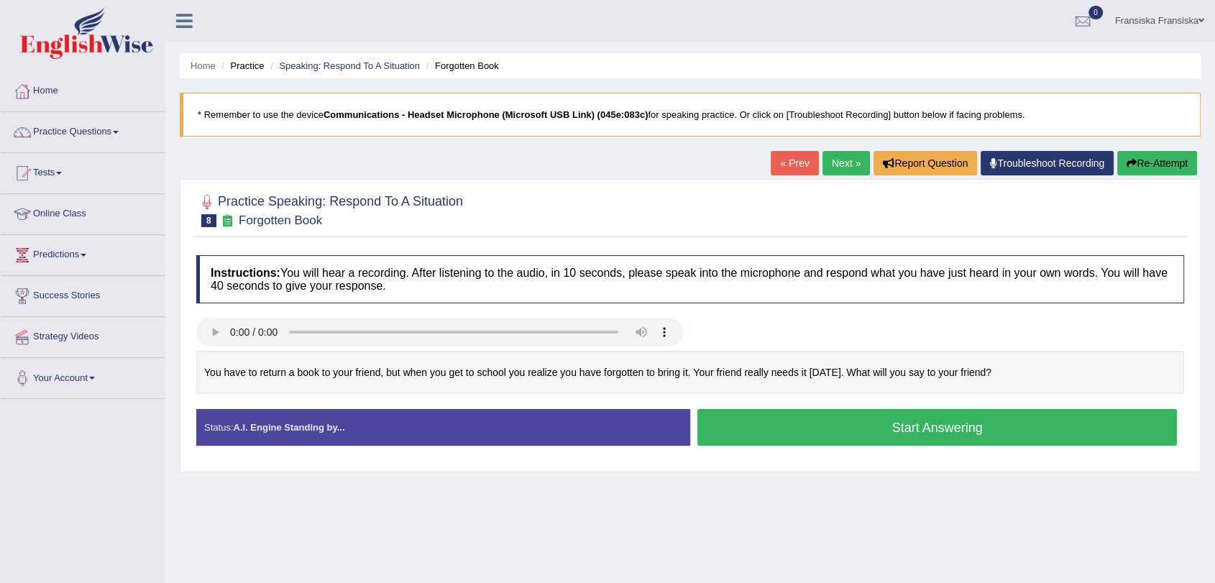
click at [793, 164] on link "« Prev" at bounding box center [794, 163] width 47 height 24
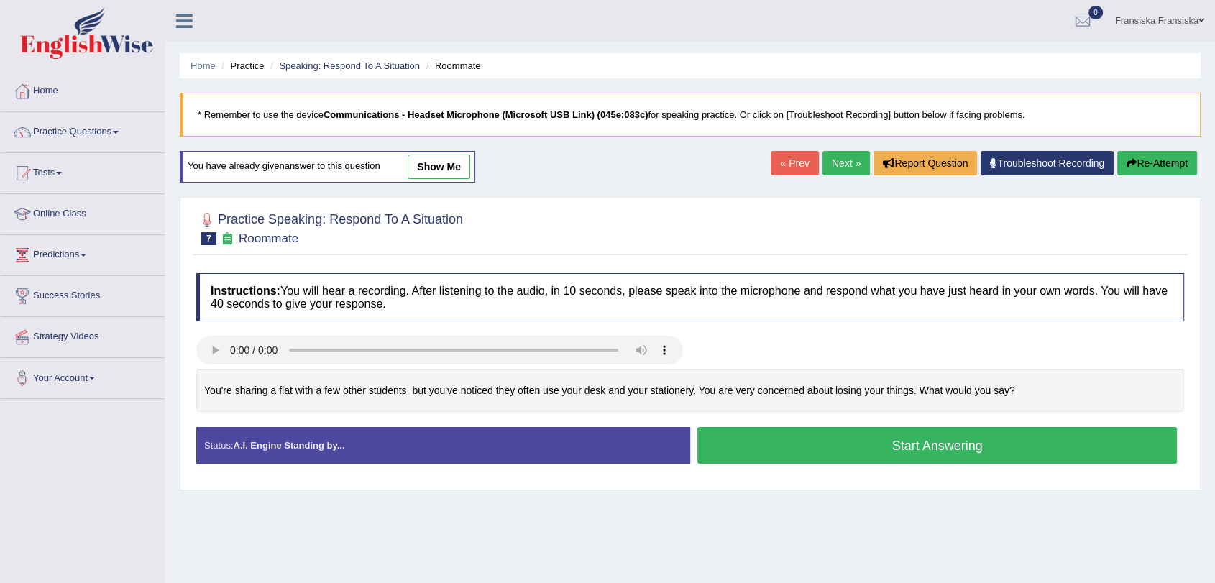
click at [855, 162] on link "Next »" at bounding box center [845, 163] width 47 height 24
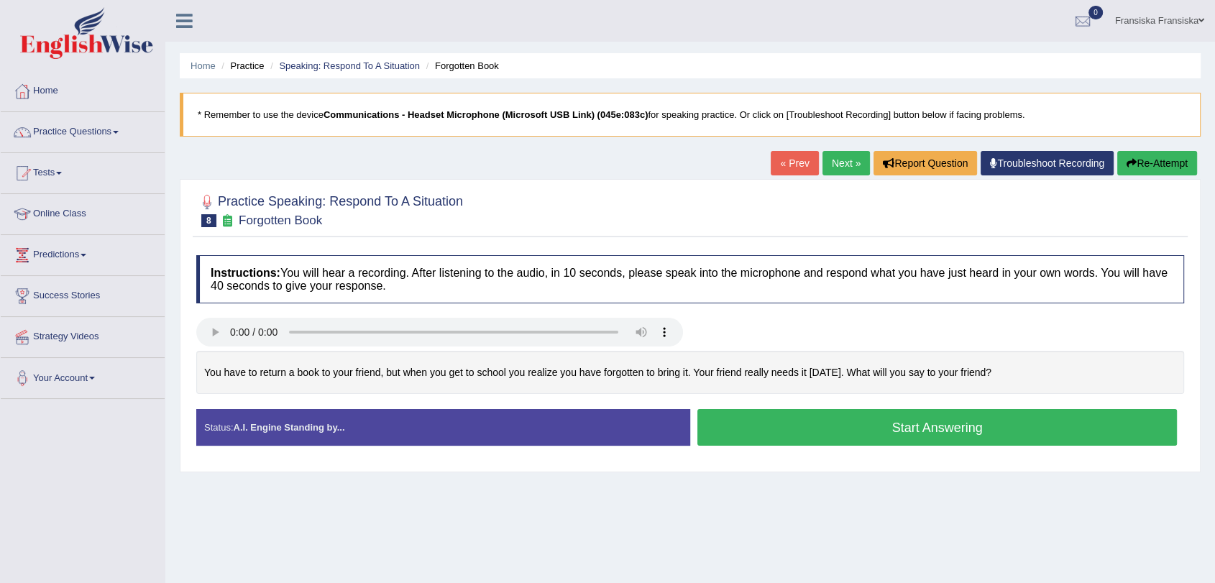
click at [903, 424] on button "Start Answering" at bounding box center [936, 427] width 479 height 37
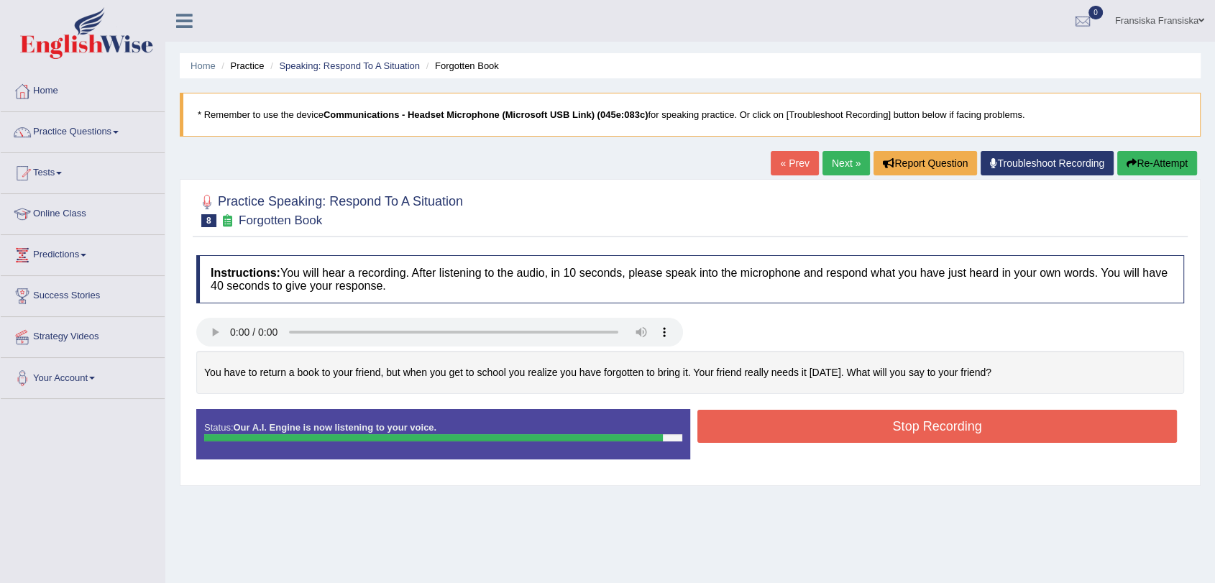
click at [1039, 422] on button "Stop Recording" at bounding box center [936, 426] width 479 height 33
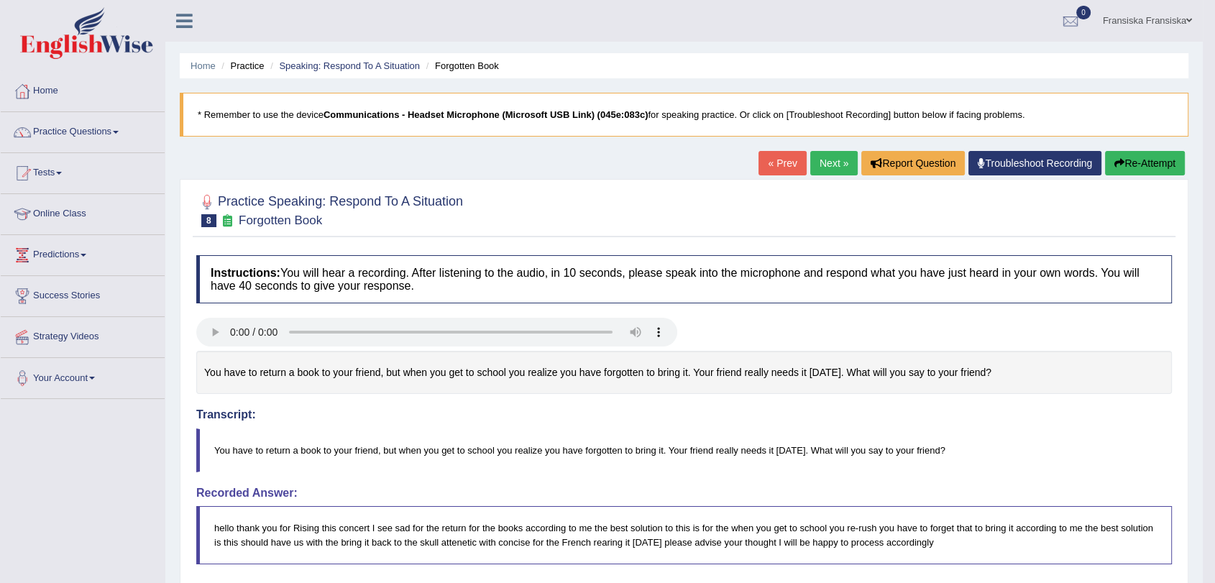
click at [833, 167] on link "Next »" at bounding box center [833, 163] width 47 height 24
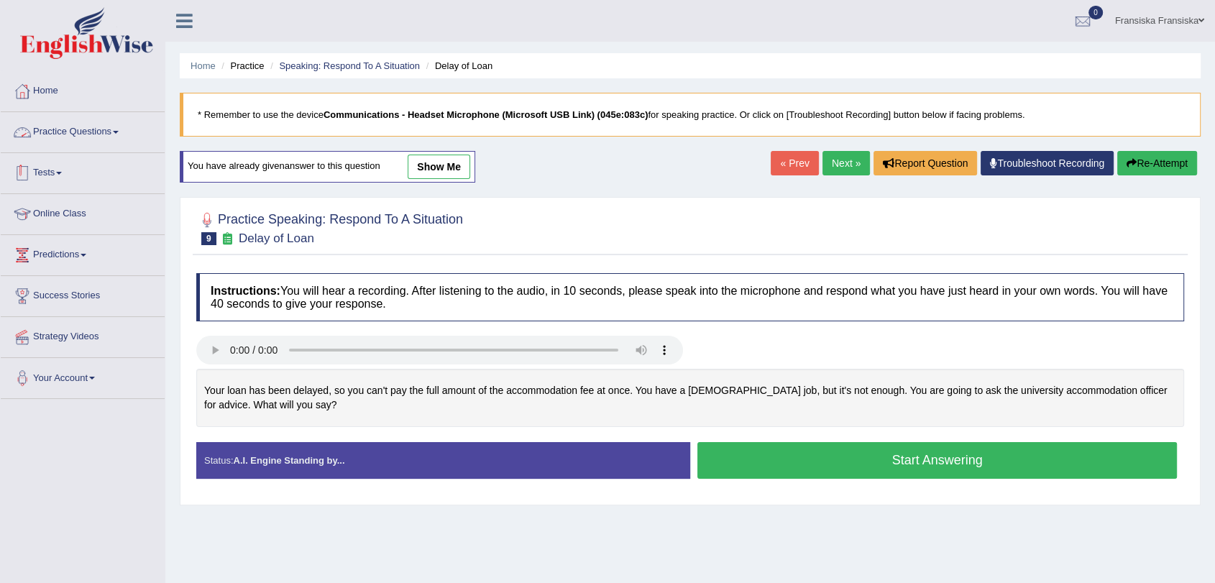
click at [45, 174] on link "Tests" at bounding box center [83, 171] width 164 height 36
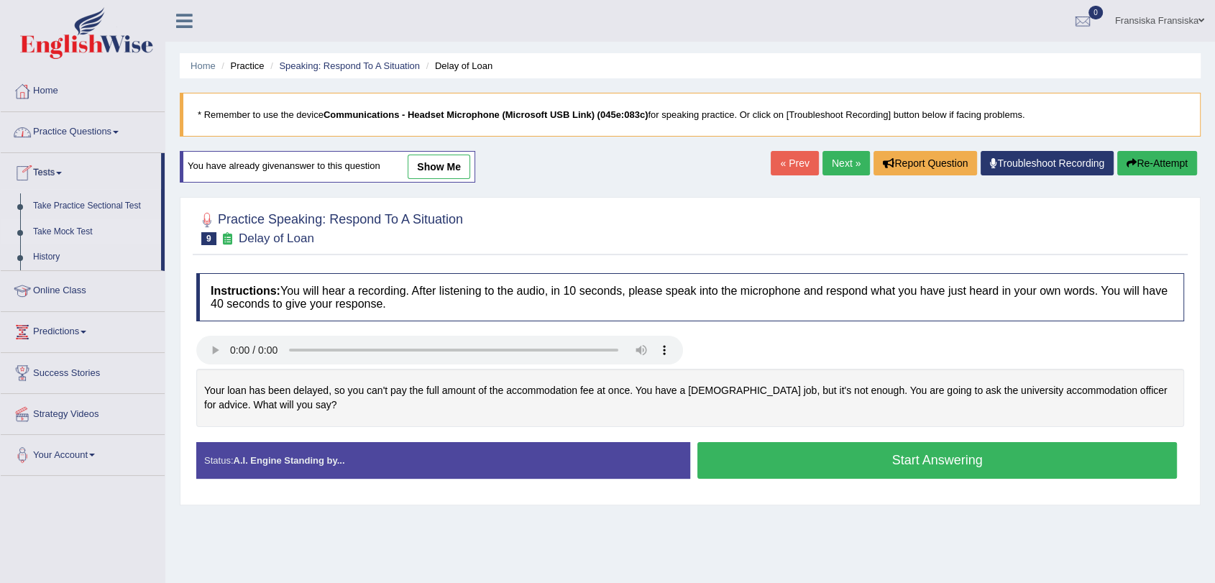
click at [59, 226] on link "Take Mock Test" at bounding box center [94, 232] width 134 height 26
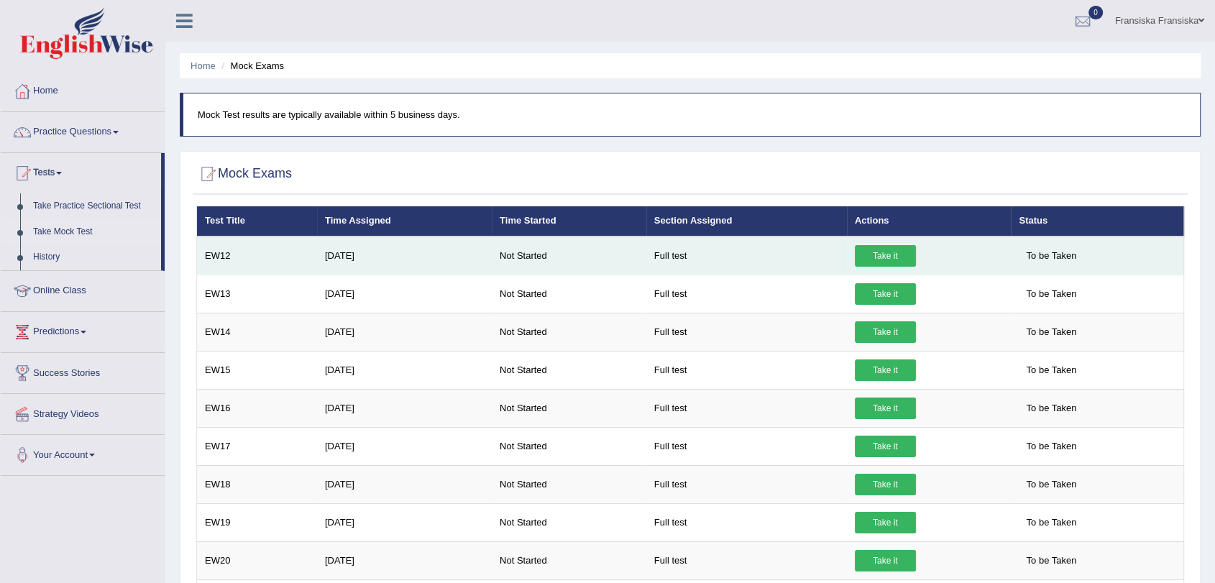
click at [868, 249] on link "Take it" at bounding box center [885, 256] width 61 height 22
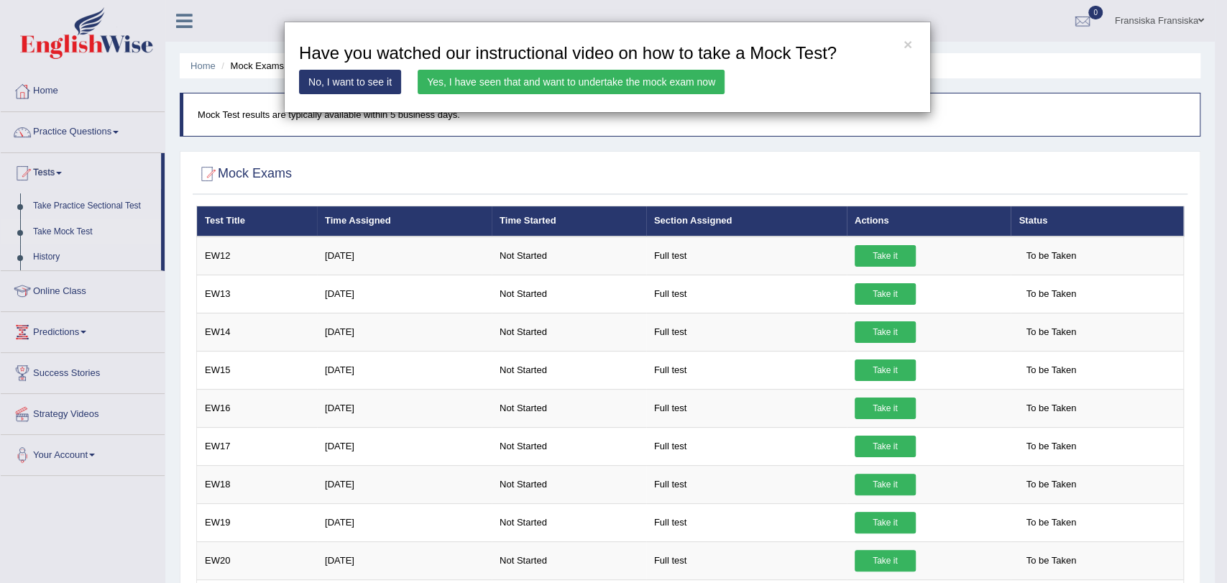
click at [663, 76] on link "Yes, I have seen that and want to undertake the mock exam now" at bounding box center [571, 82] width 307 height 24
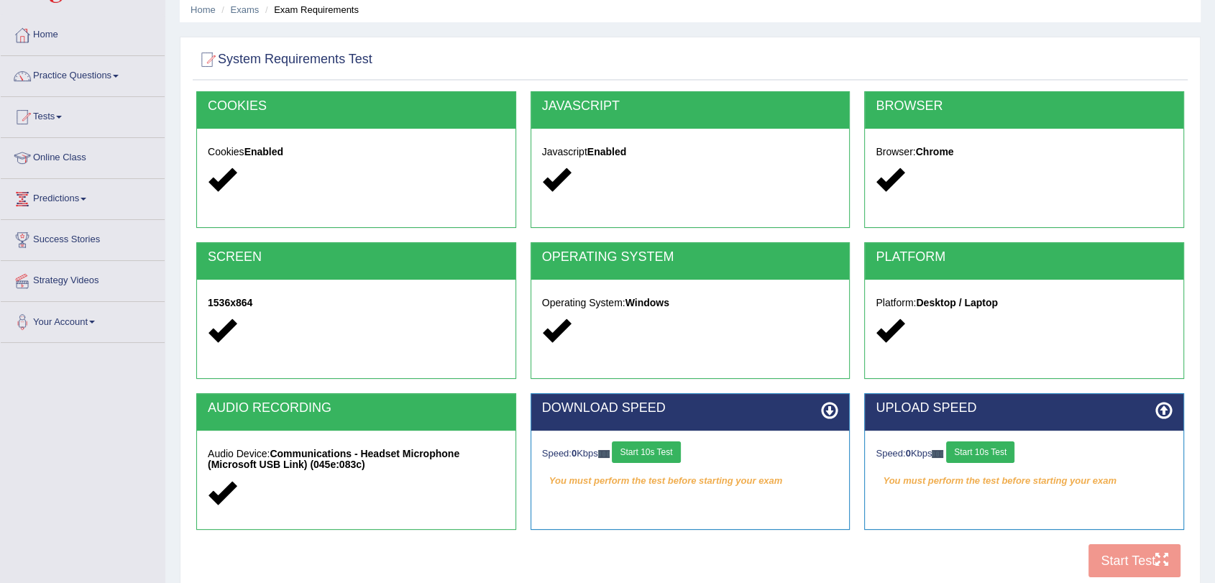
scroll to position [160, 0]
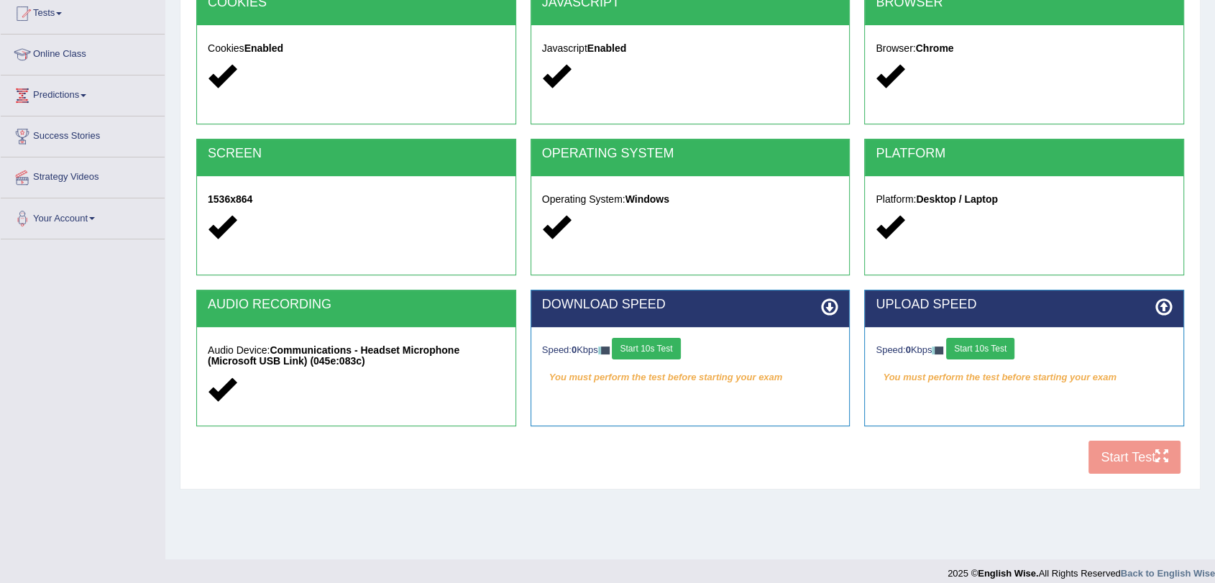
click at [656, 338] on button "Start 10s Test" at bounding box center [646, 349] width 68 height 22
click at [1001, 351] on button "Start 10s Test" at bounding box center [980, 349] width 68 height 22
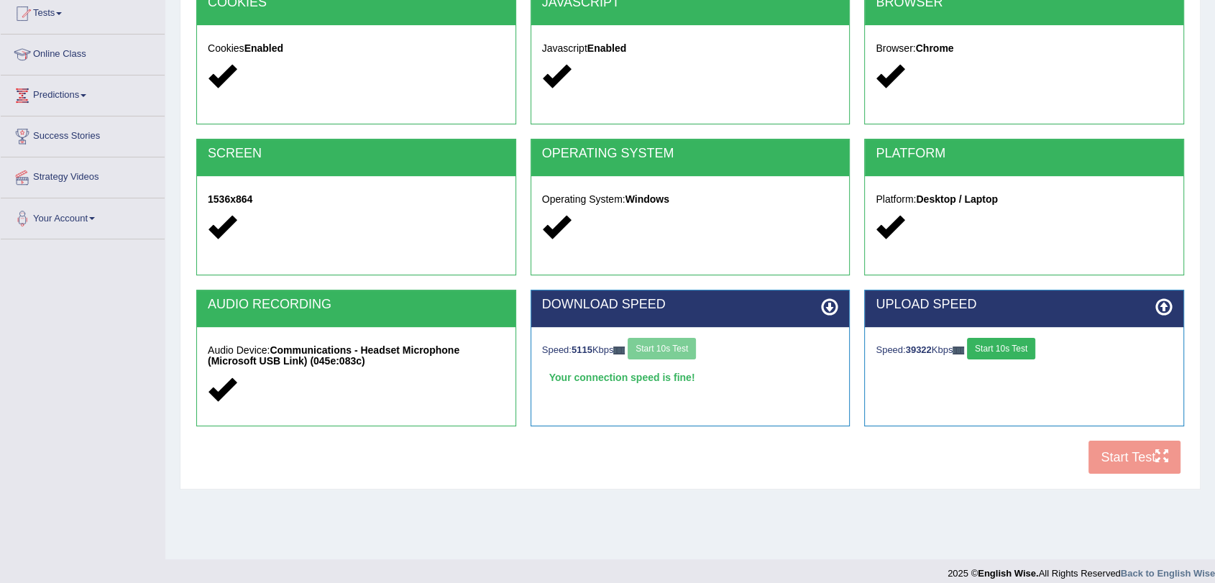
click at [1139, 474] on div "COOKIES Cookies Enabled JAVASCRIPT Javascript Enabled BROWSER Browser: Chrome S…" at bounding box center [690, 235] width 995 height 494
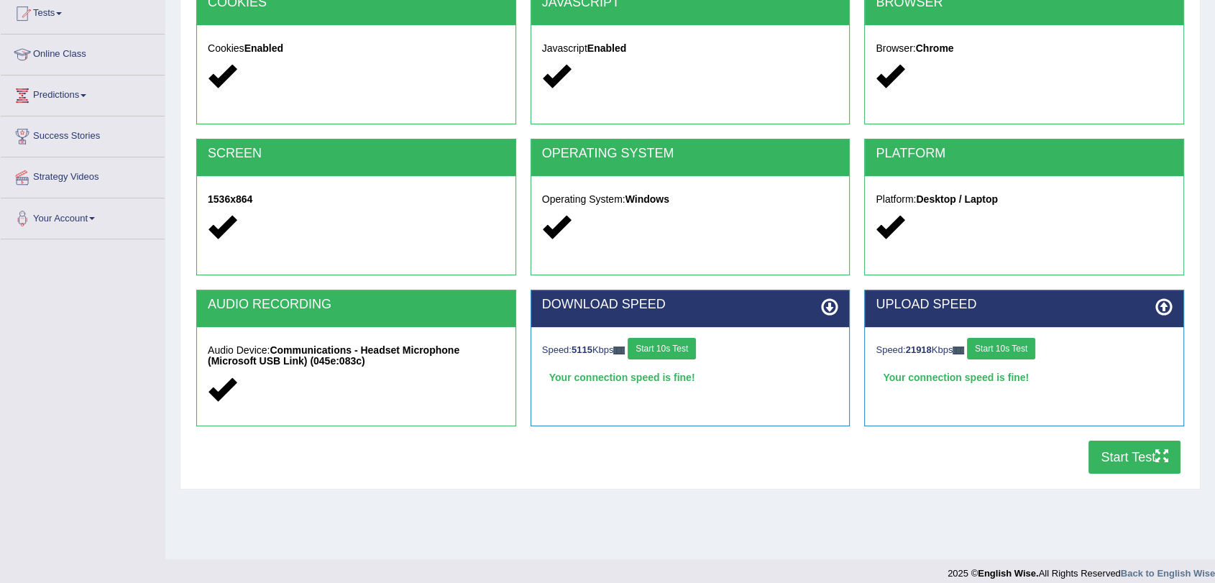
click at [1128, 460] on button "Start Test" at bounding box center [1134, 457] width 92 height 33
